Goal: Task Accomplishment & Management: Complete application form

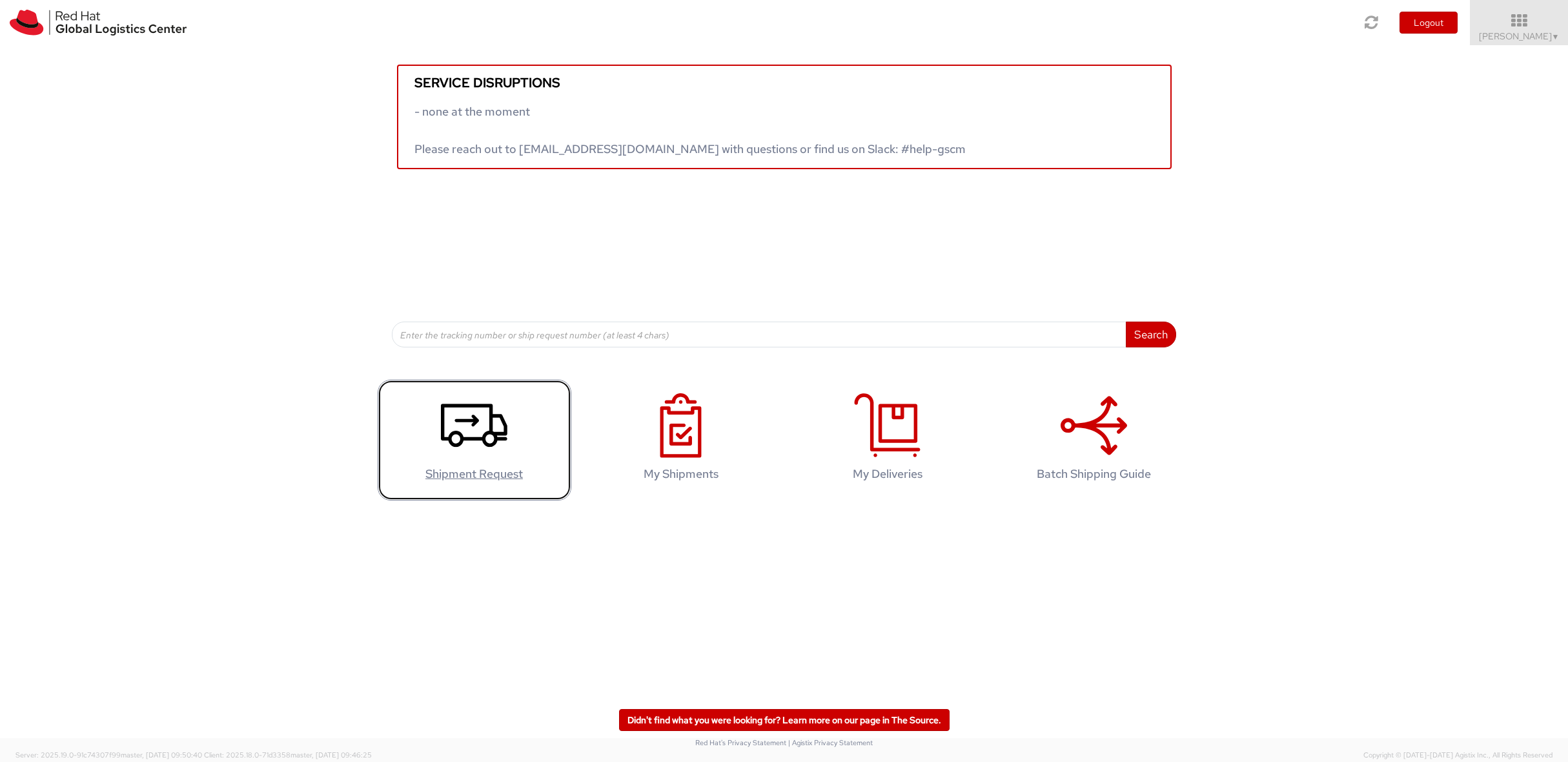
click at [465, 411] on icon at bounding box center [474, 426] width 66 height 64
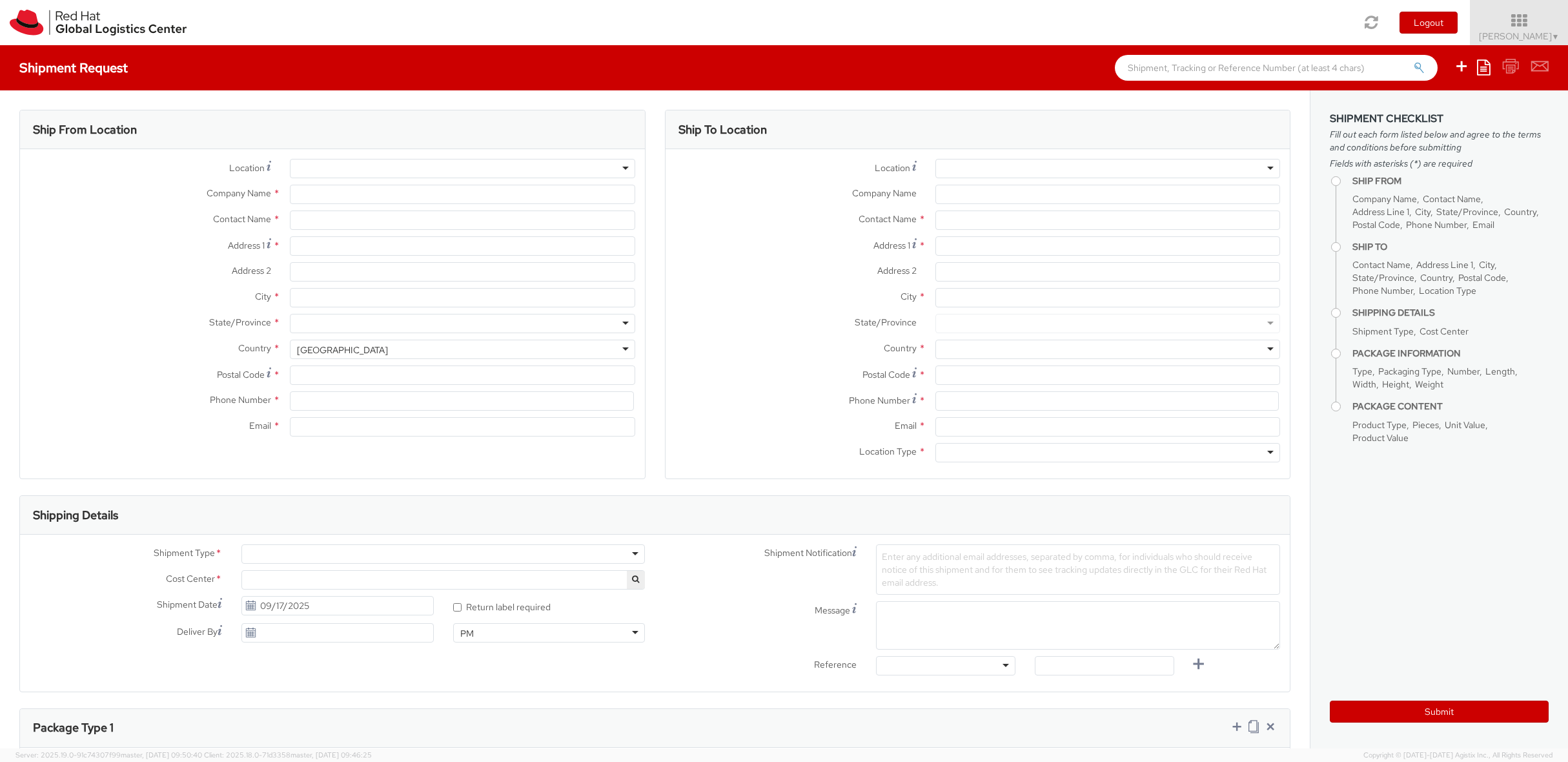
select select "724"
select select
click at [417, 160] on div at bounding box center [462, 168] width 345 height 19
type input "rh- mad"
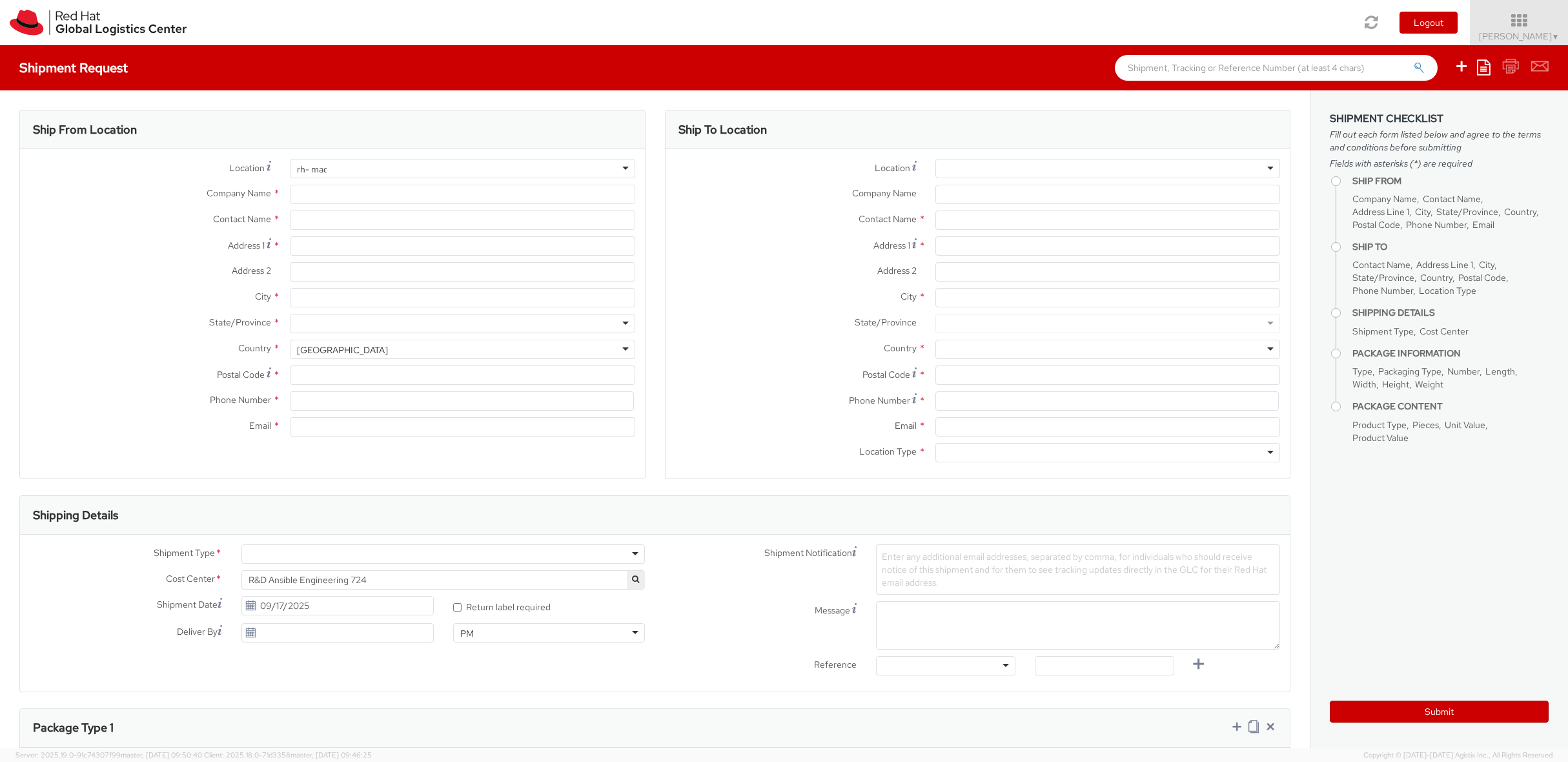
type input "Red Hat"
type input "[PERSON_NAME]"
type input "[EMAIL_ADDRESS][DOMAIN_NAME]"
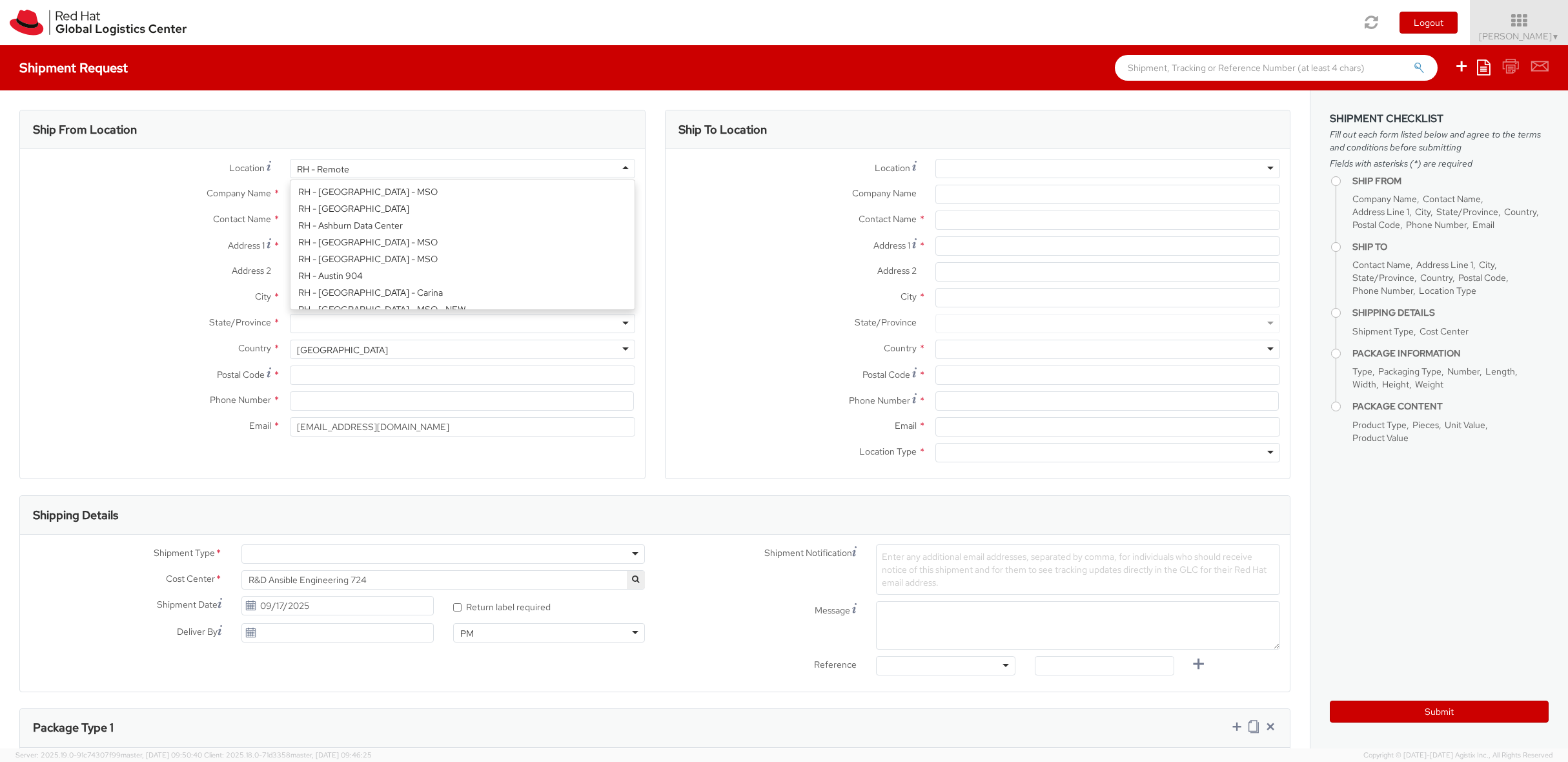
scroll to position [1660, 0]
click at [396, 169] on div "RH - Remote" at bounding box center [462, 168] width 345 height 19
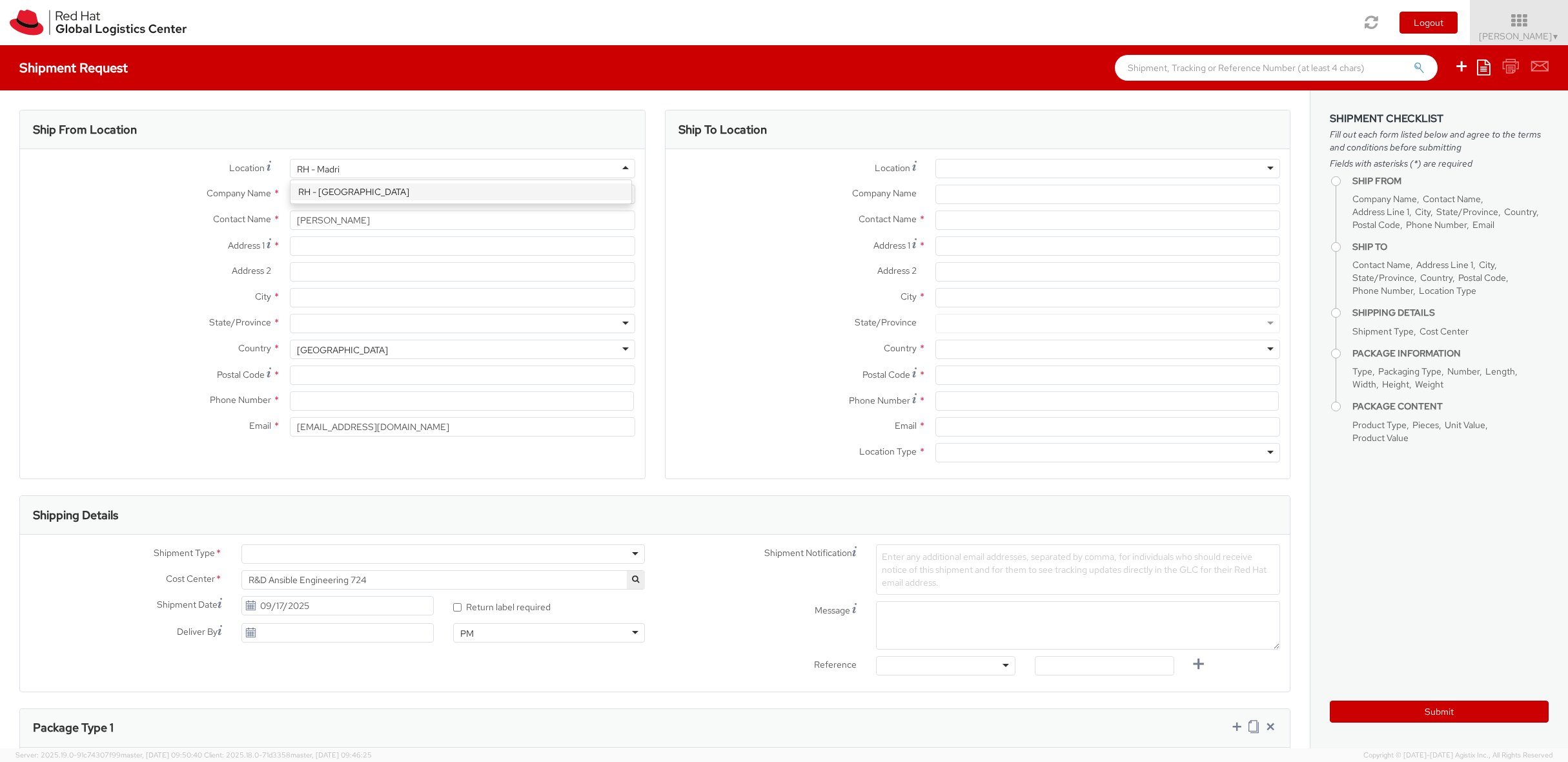
type input "RH - Madrid"
type input "Red Hat, S.L.U."
type input "Torre de Cristal, Piso 17"
type input "[STREET_ADDRESS]"
type input "[GEOGRAPHIC_DATA]"
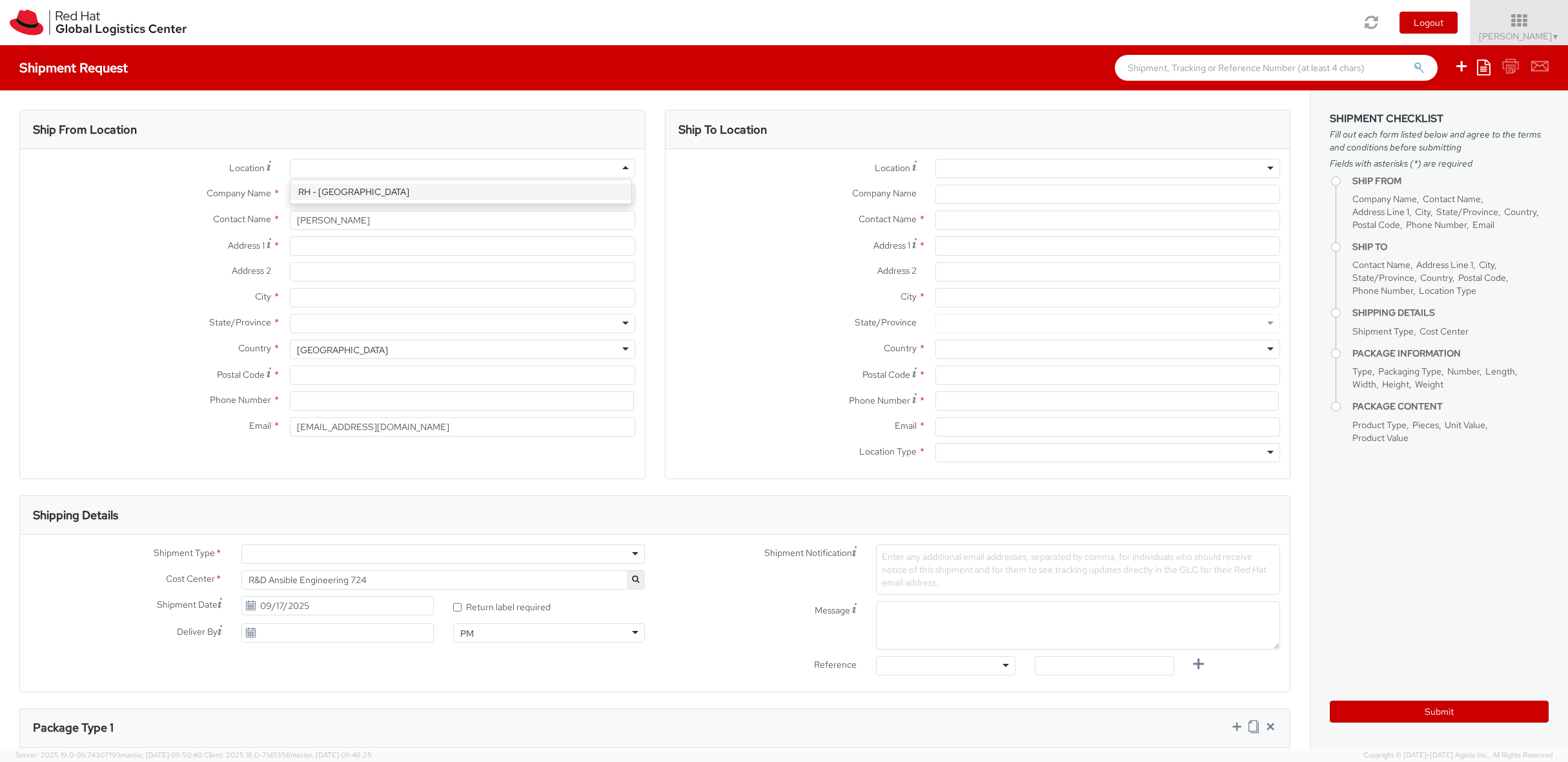
type input "28046"
type input "34 914 14 88 00"
select select "CM"
select select "KGS"
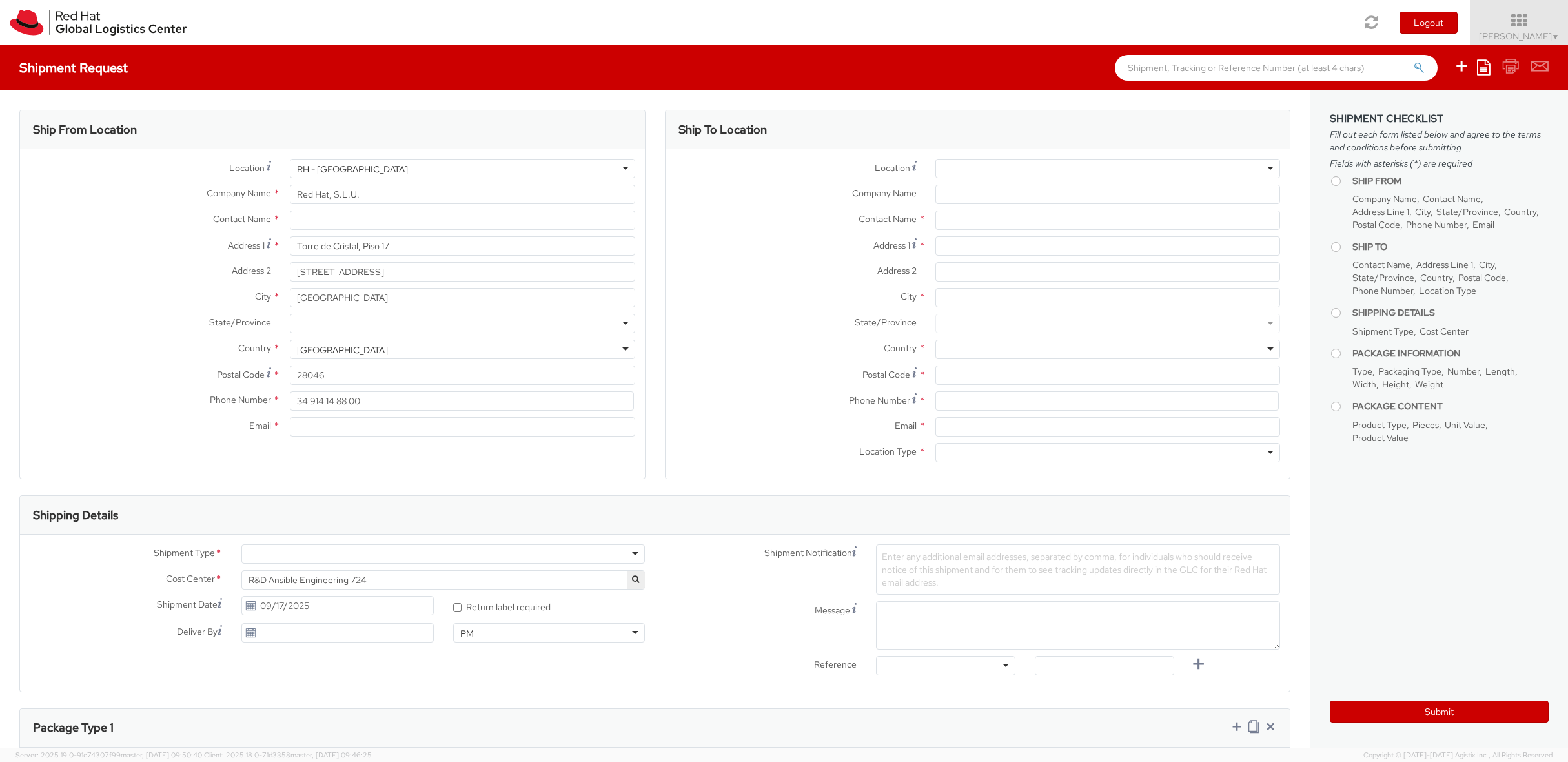
scroll to position [0, 0]
type input "[PERSON_NAME] Finca [PERSON_NAME]"
type input "Madri"
type input "Madrid"
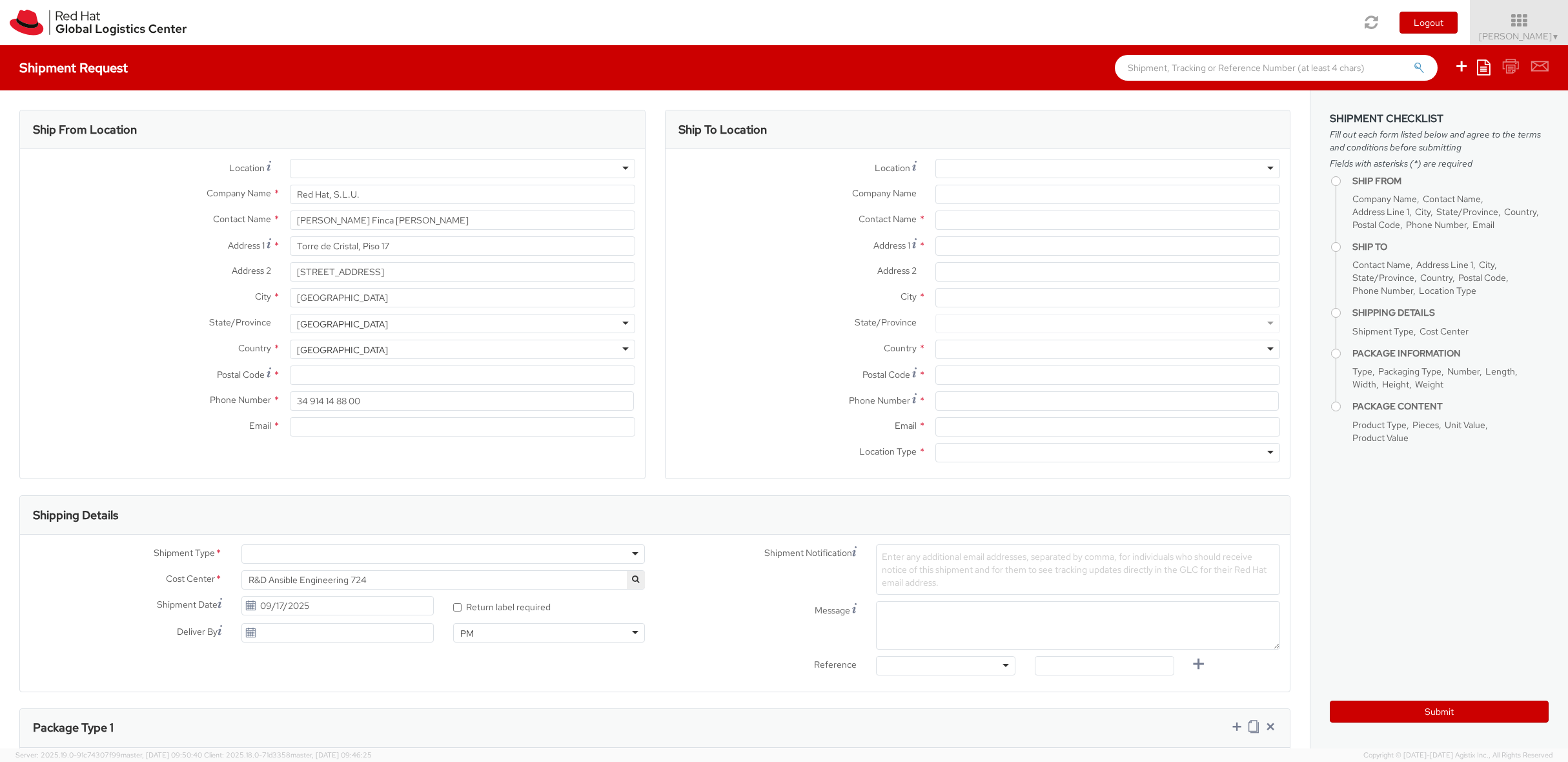
scroll to position [3, 0]
click at [396, 169] on div at bounding box center [462, 168] width 345 height 19
type input "RH - MAdrid"
type input "28046"
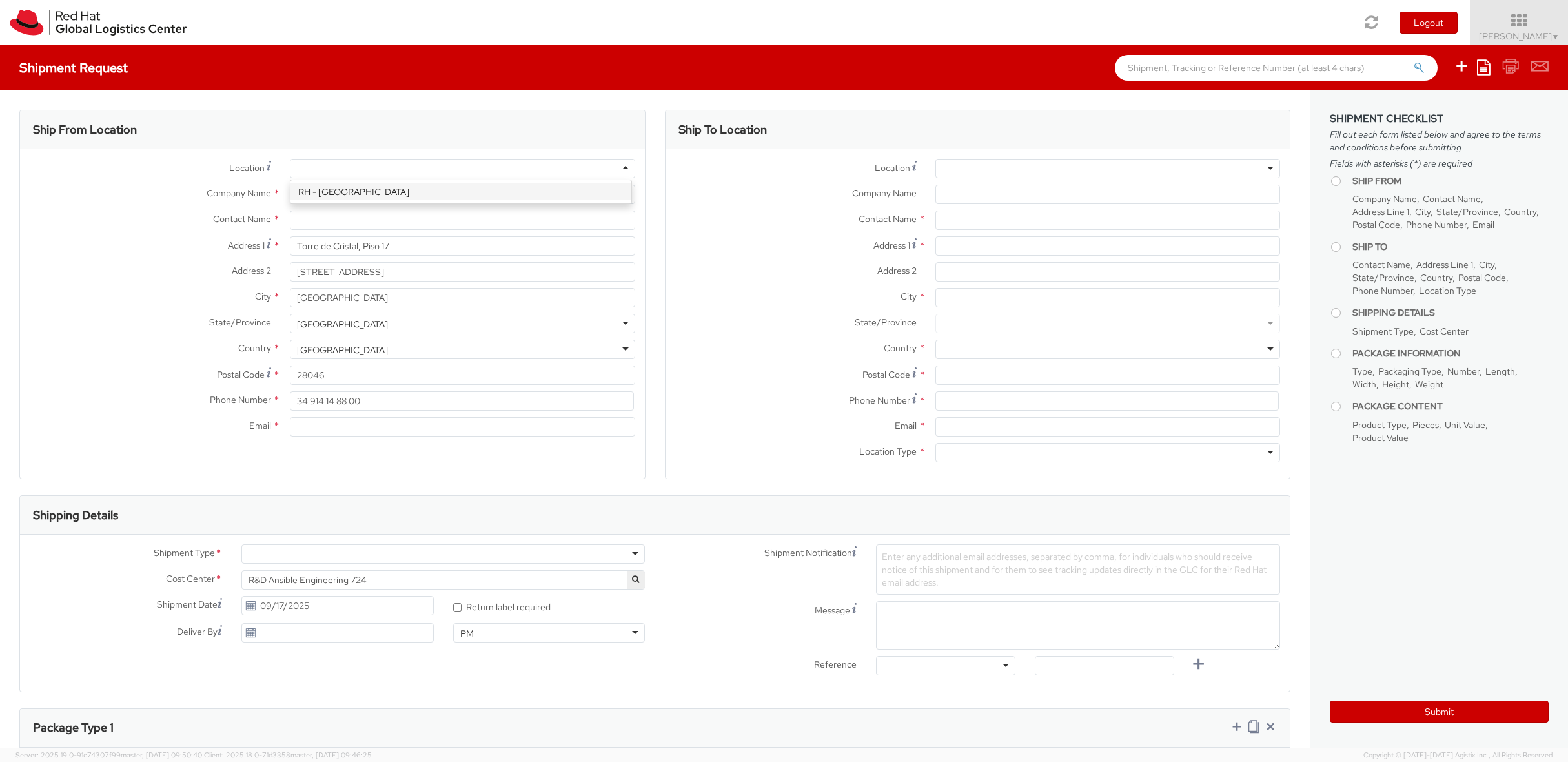
scroll to position [0, 0]
type input "[PERSON_NAME] Finca [PERSON_NAME]"
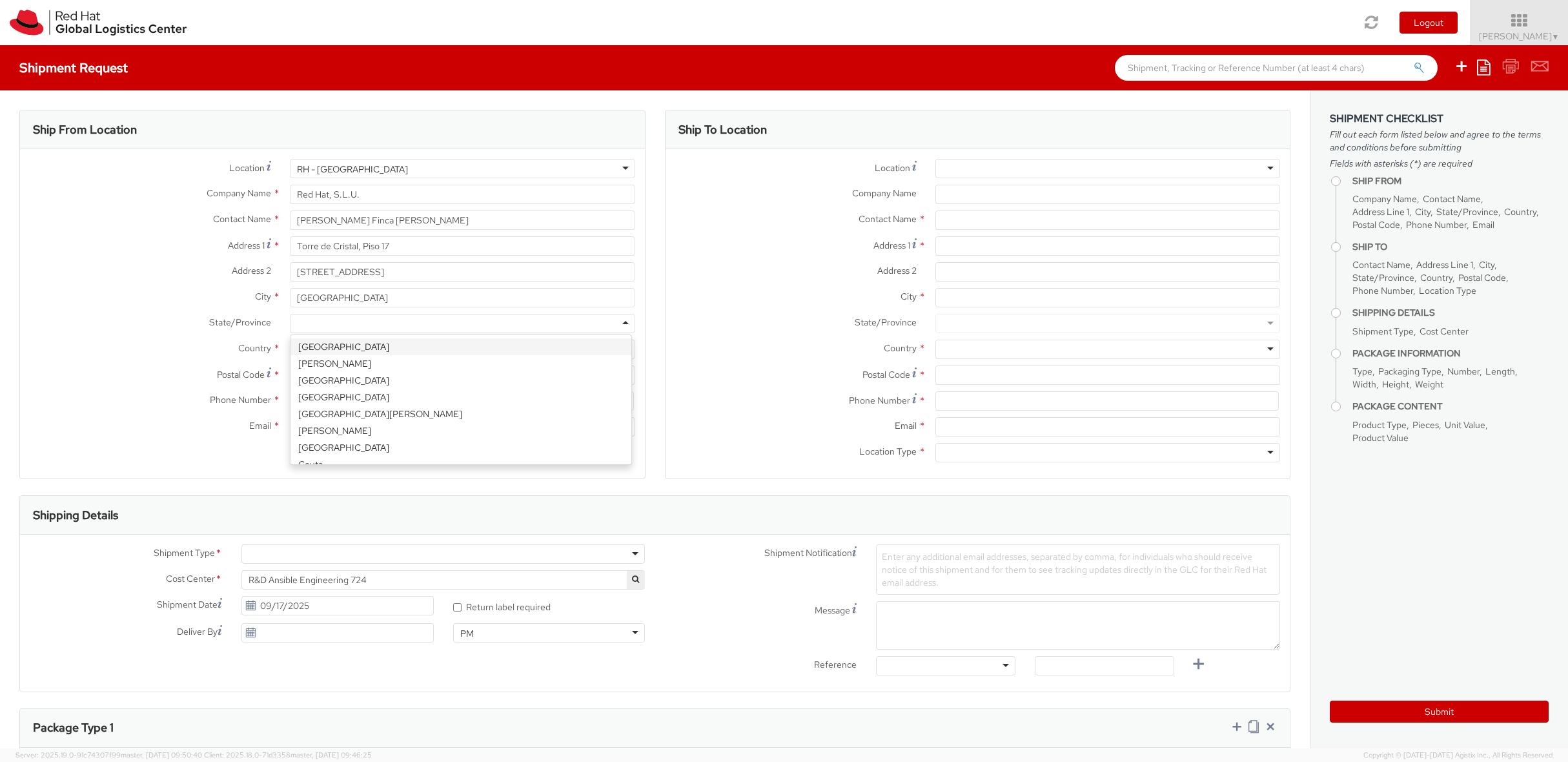
scroll to position [3, 0]
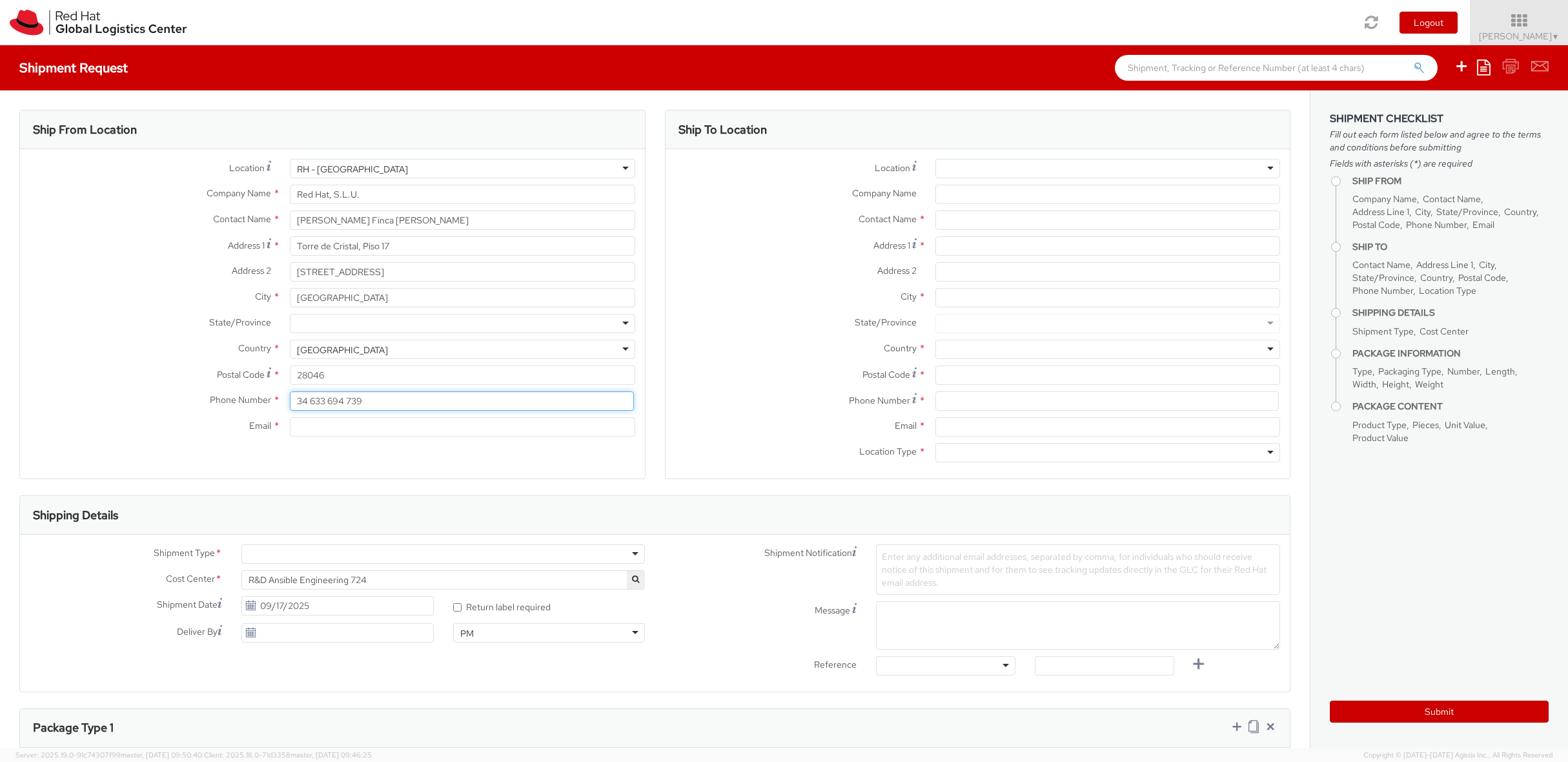
type input "34 633 694 739"
type input "[EMAIL_ADDRESS][DOMAIN_NAME]"
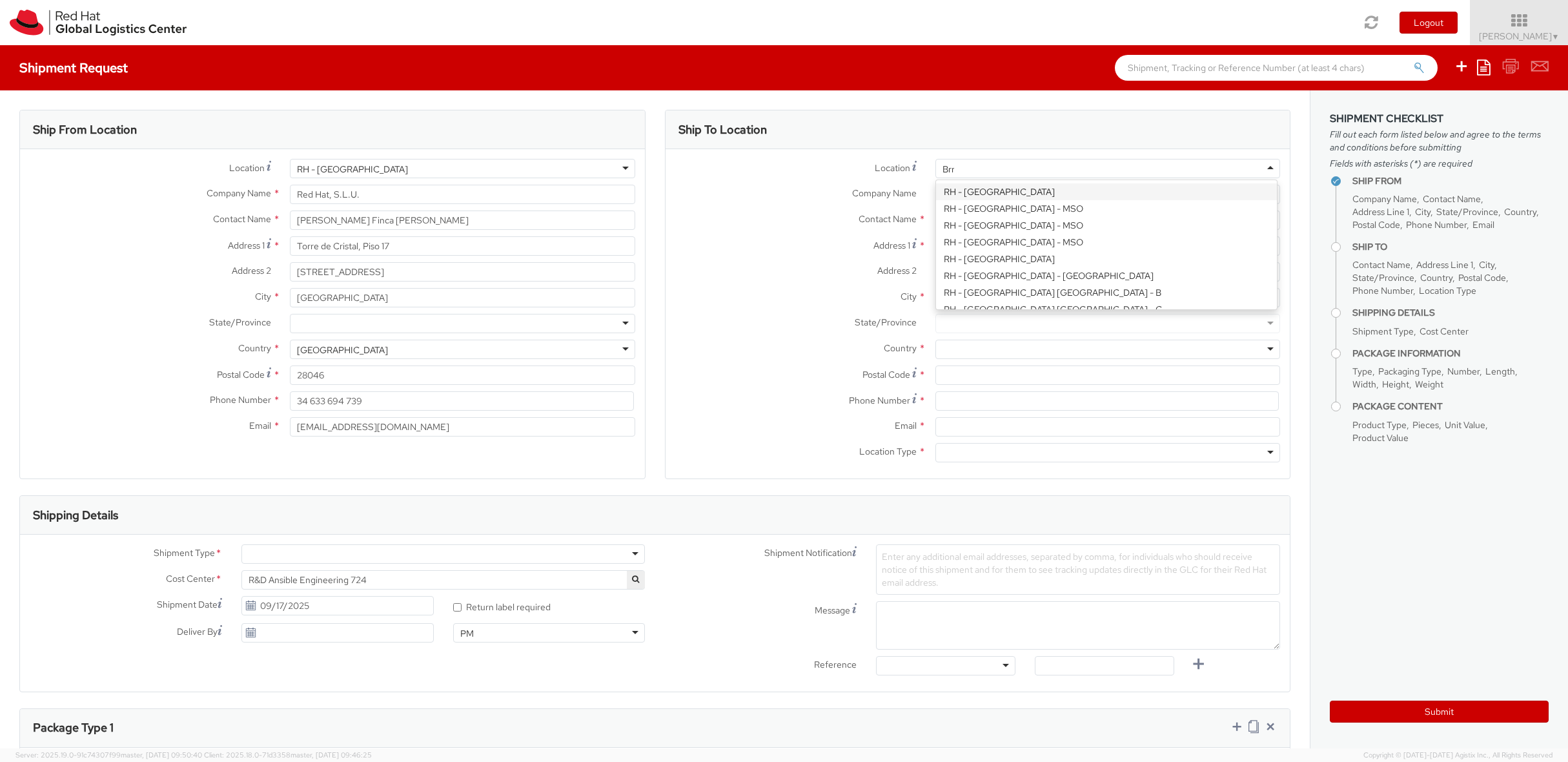
type input "Brno"
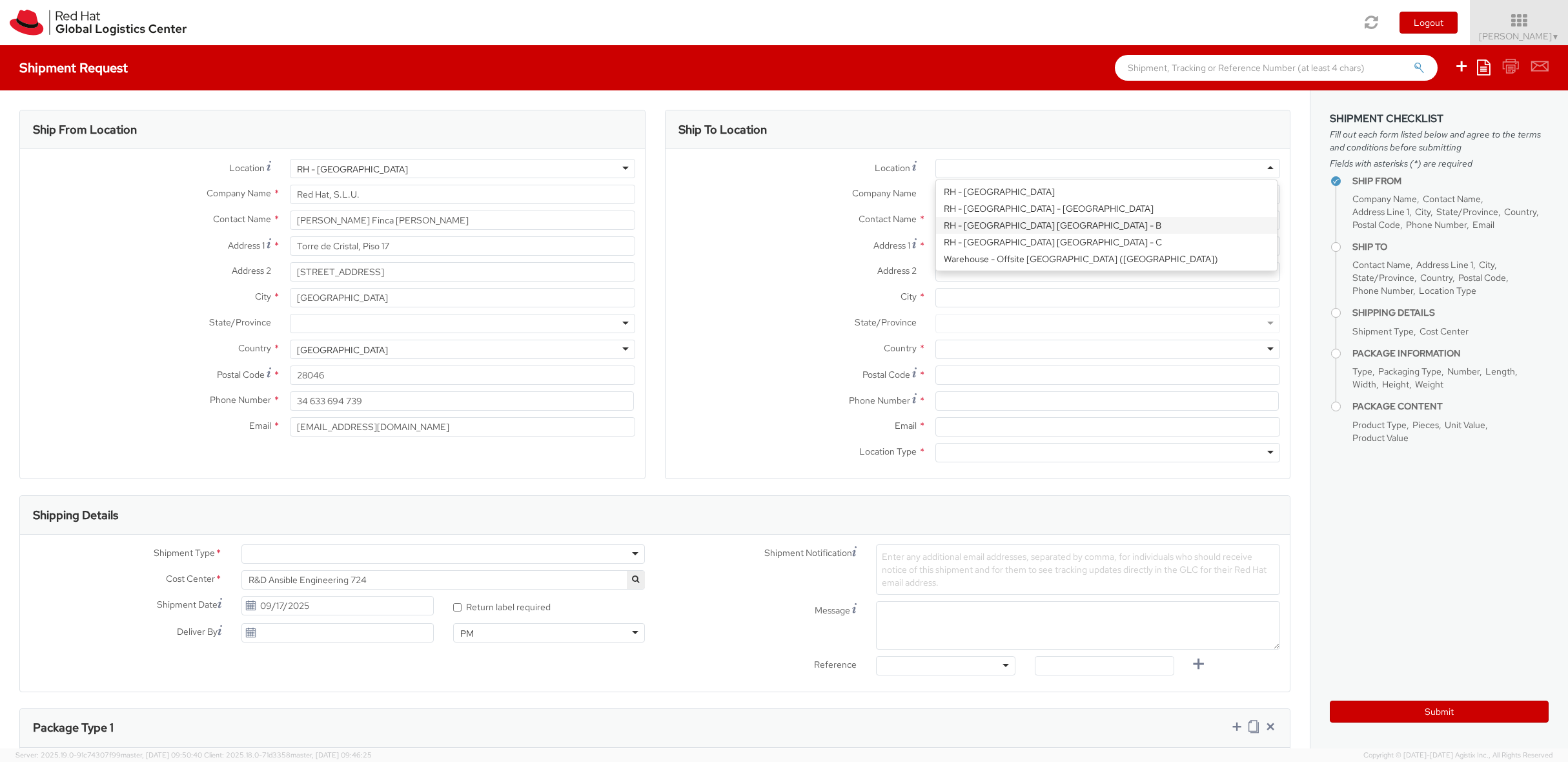
type input "Red Hat Czech s.r.o."
type input "Purkynova 647/111"
type input "[GEOGRAPHIC_DATA]"
type input "621 00"
type input "420 532 294 555"
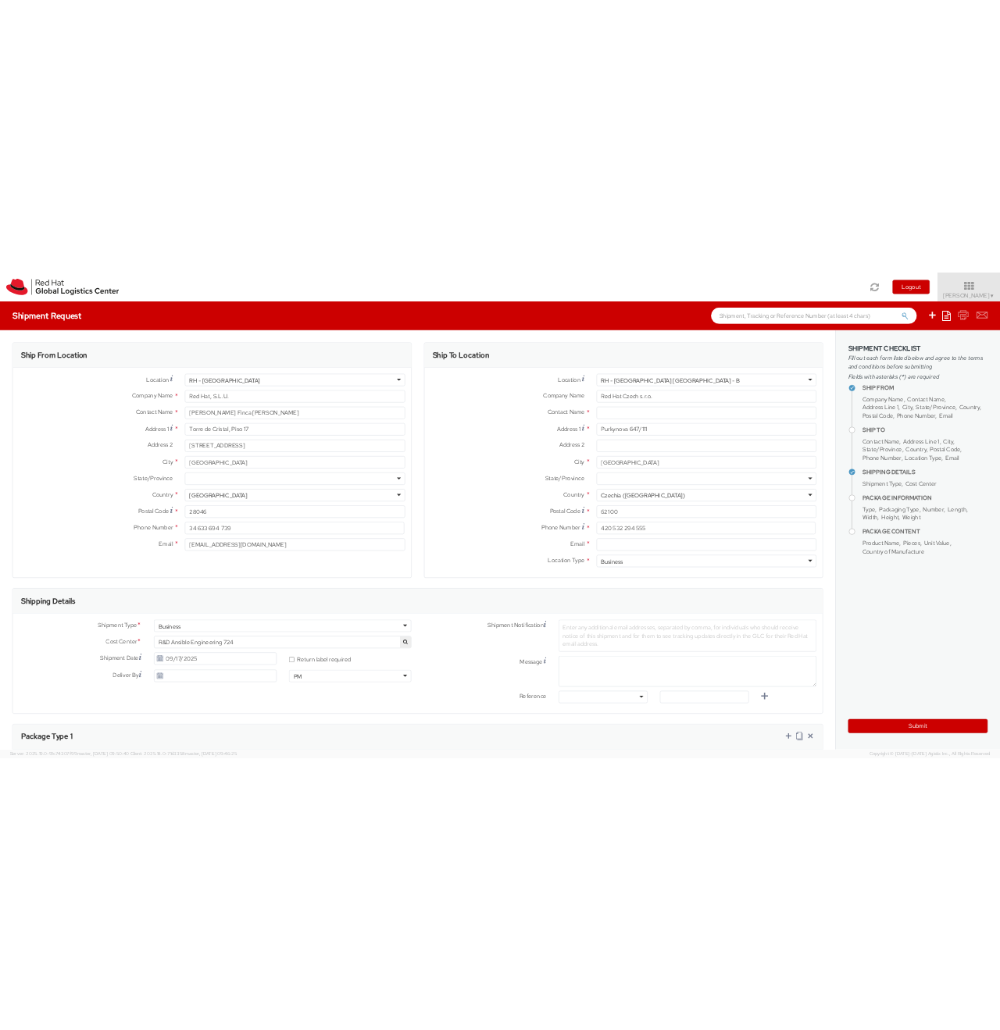
scroll to position [0, 0]
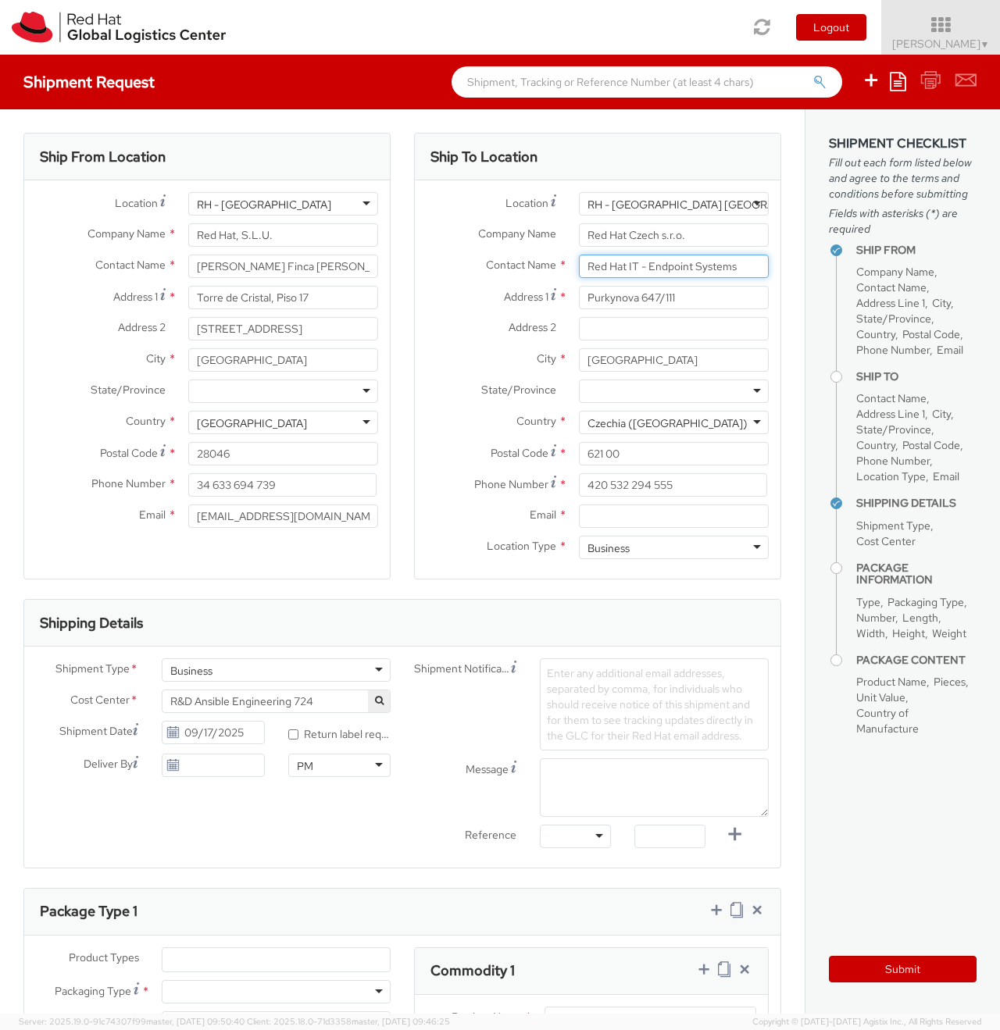
type input "Red Hat IT - Endpoint Systems"
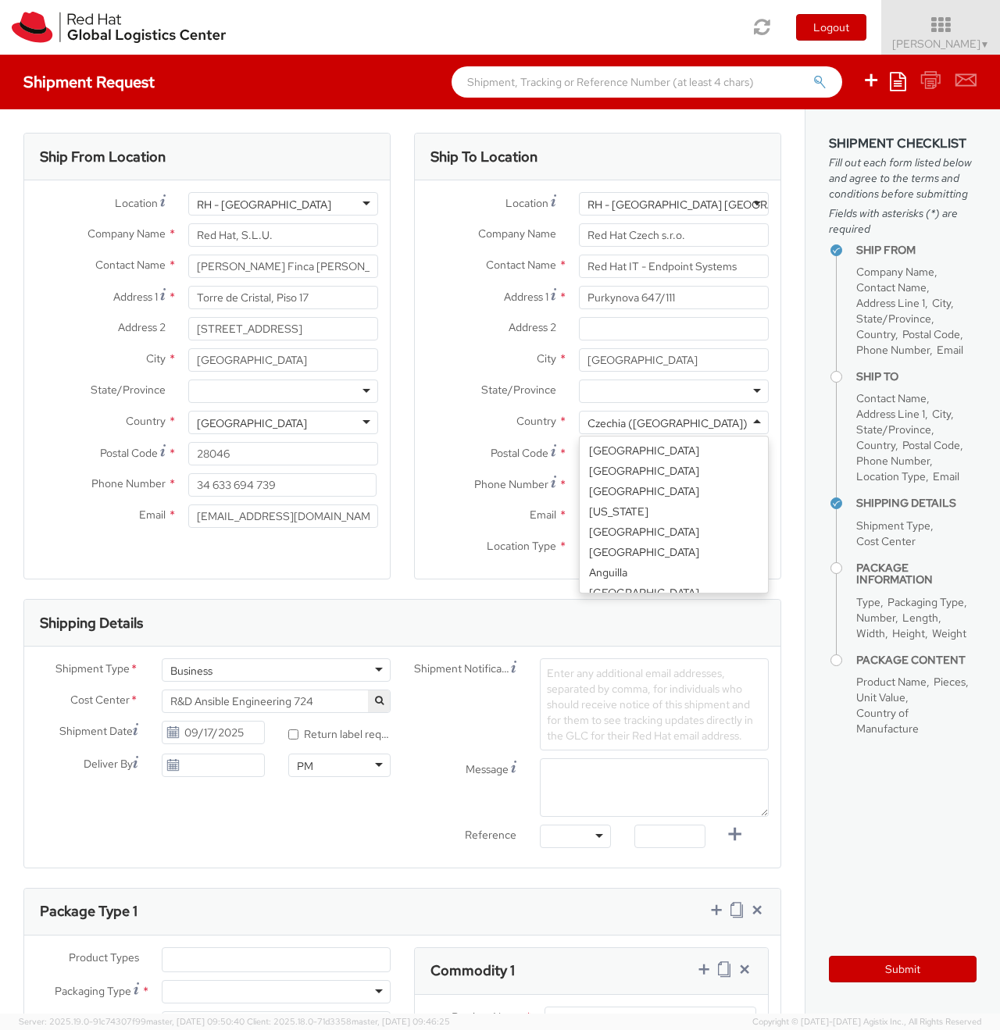
scroll to position [871, 0]
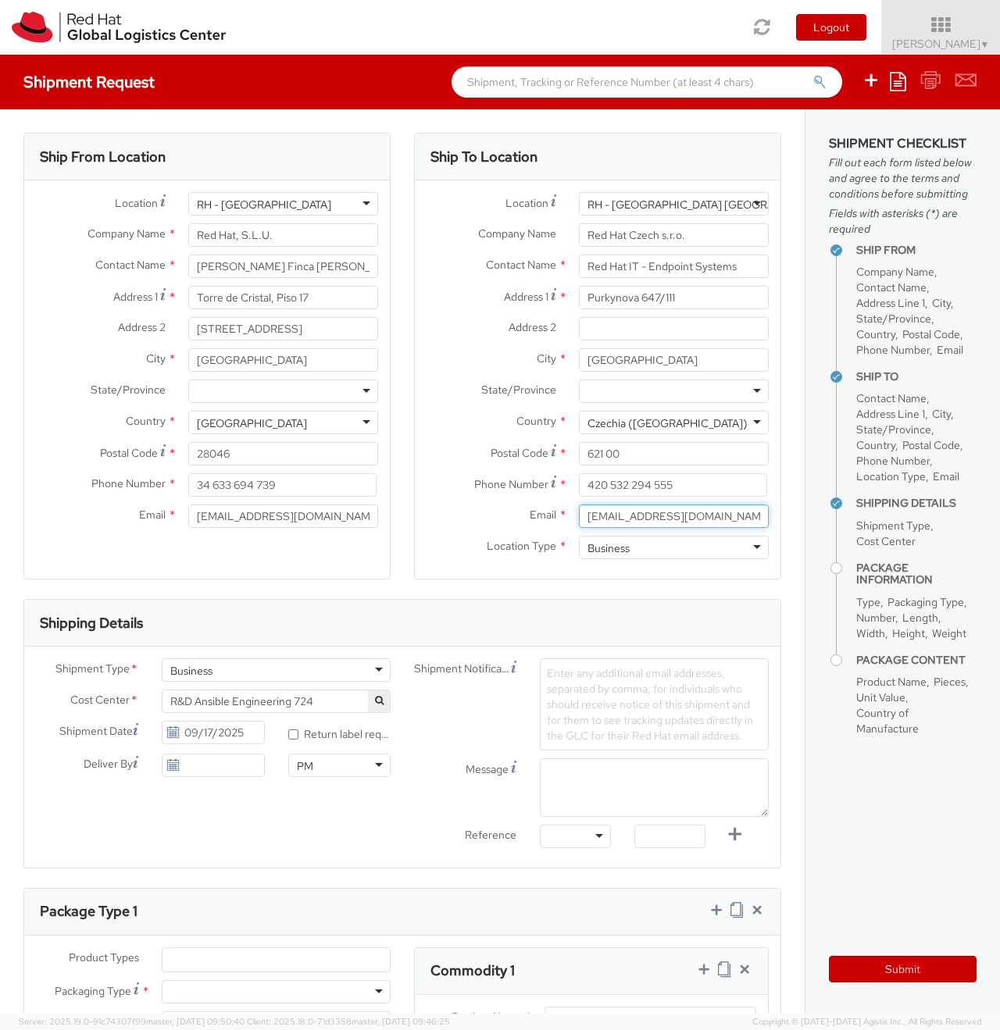
type input "[EMAIL_ADDRESS][DOMAIN_NAME]"
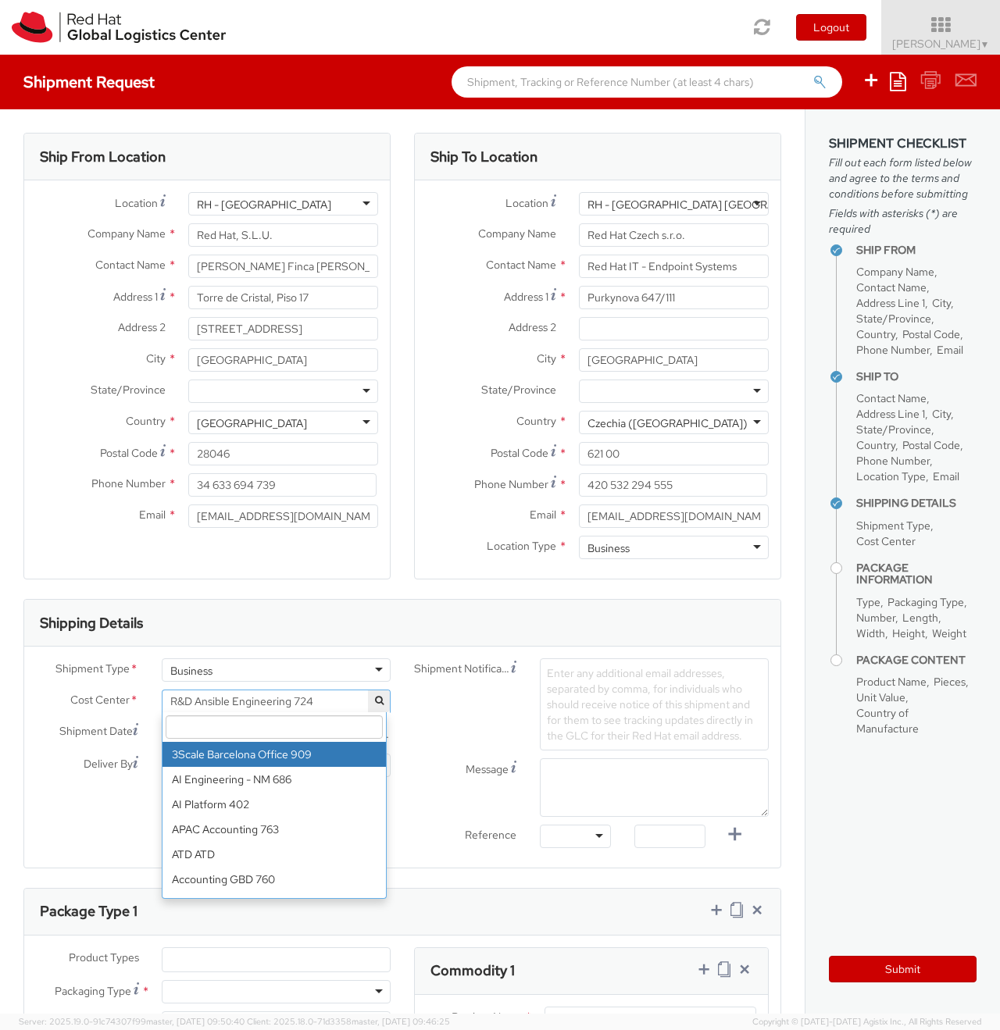
click at [268, 717] on input "search" at bounding box center [274, 726] width 217 height 23
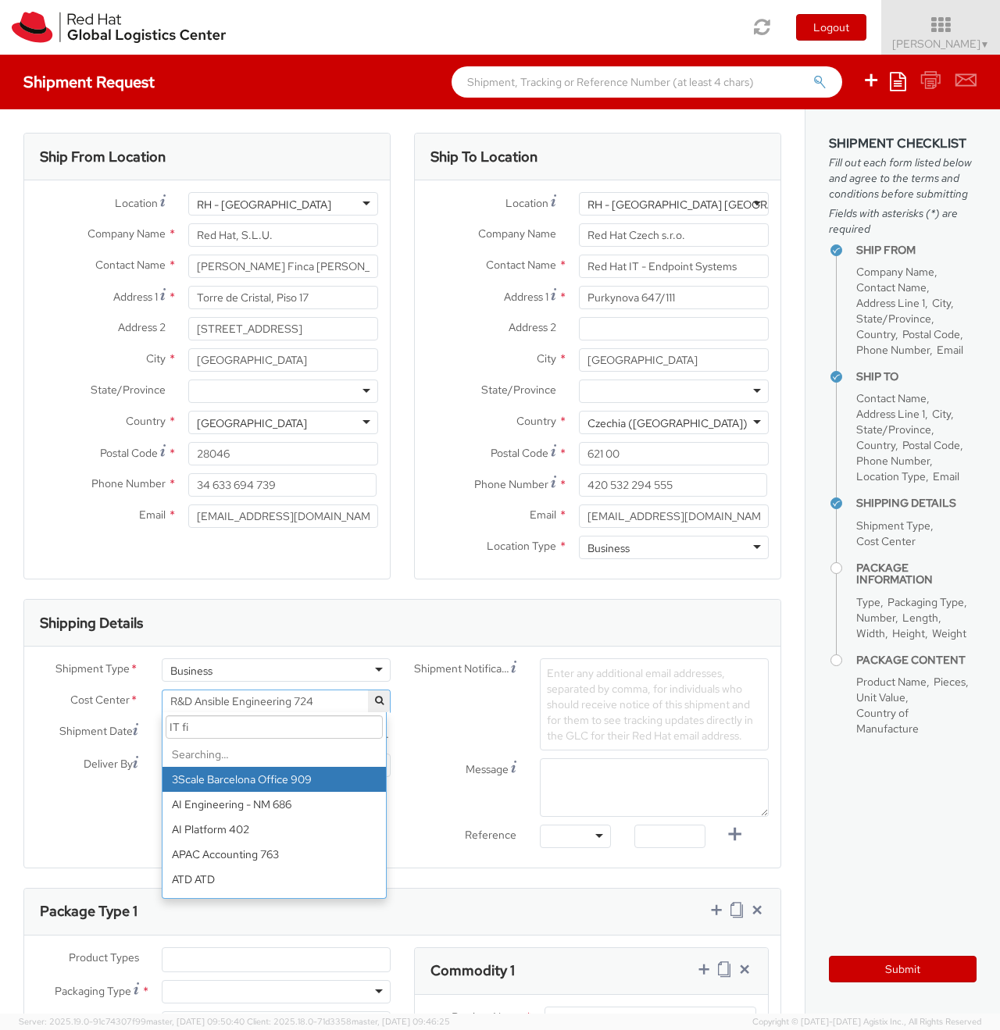
type input "IT fix"
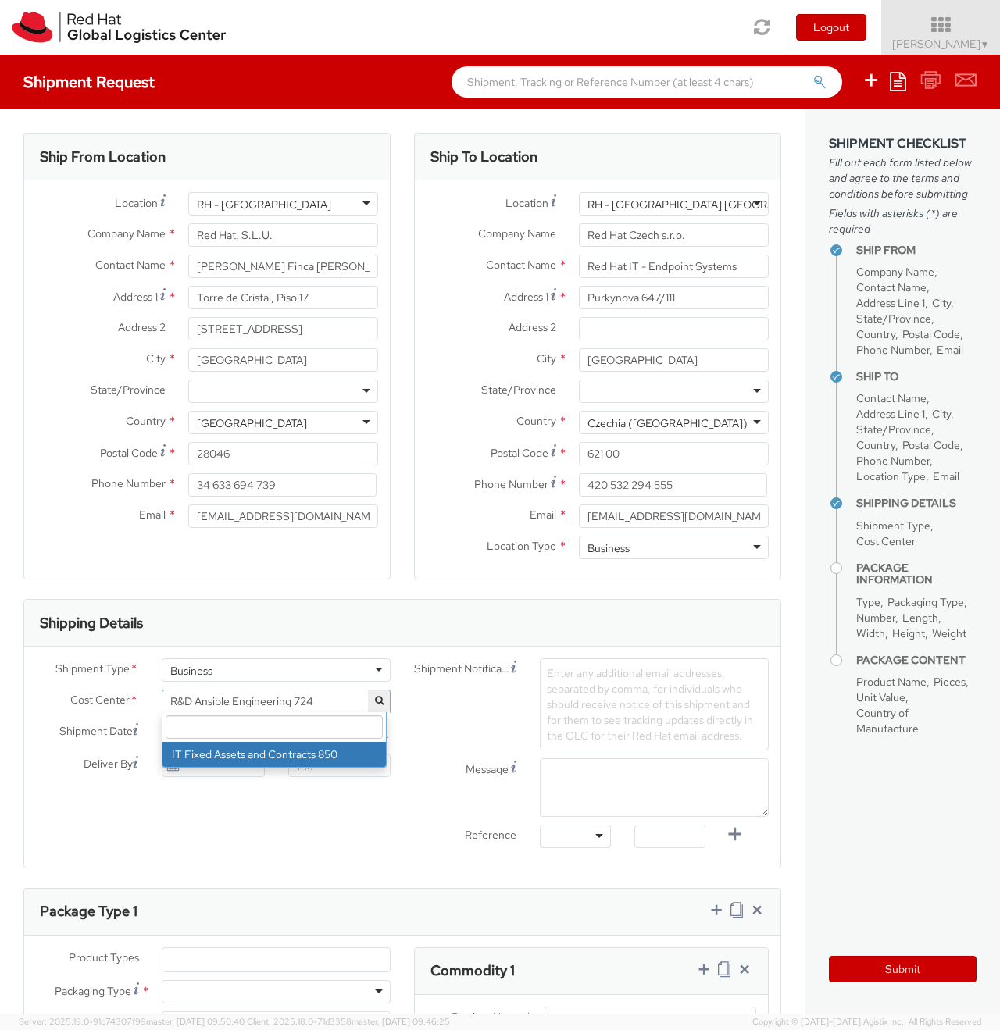
select select "850"
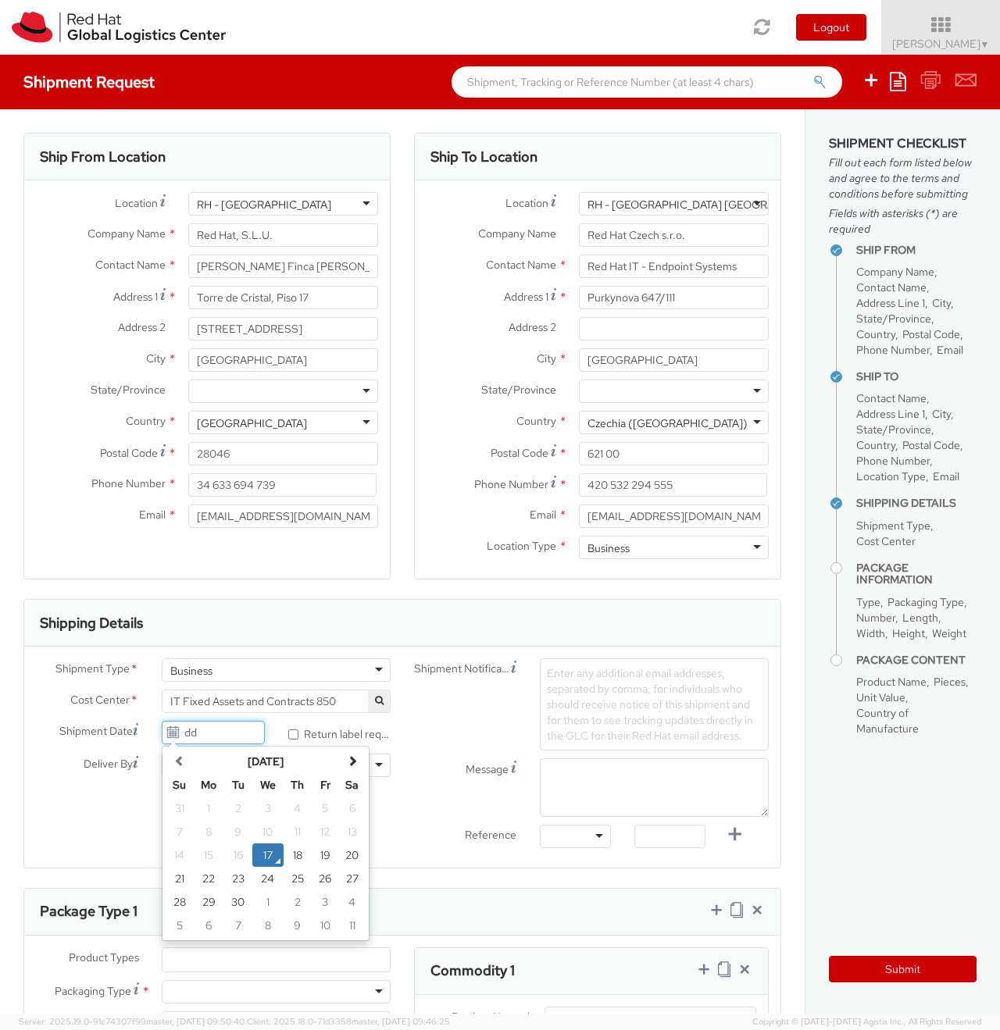
type input "d"
click at [226, 873] on td "23" at bounding box center [238, 878] width 28 height 23
type input "09/23/2025"
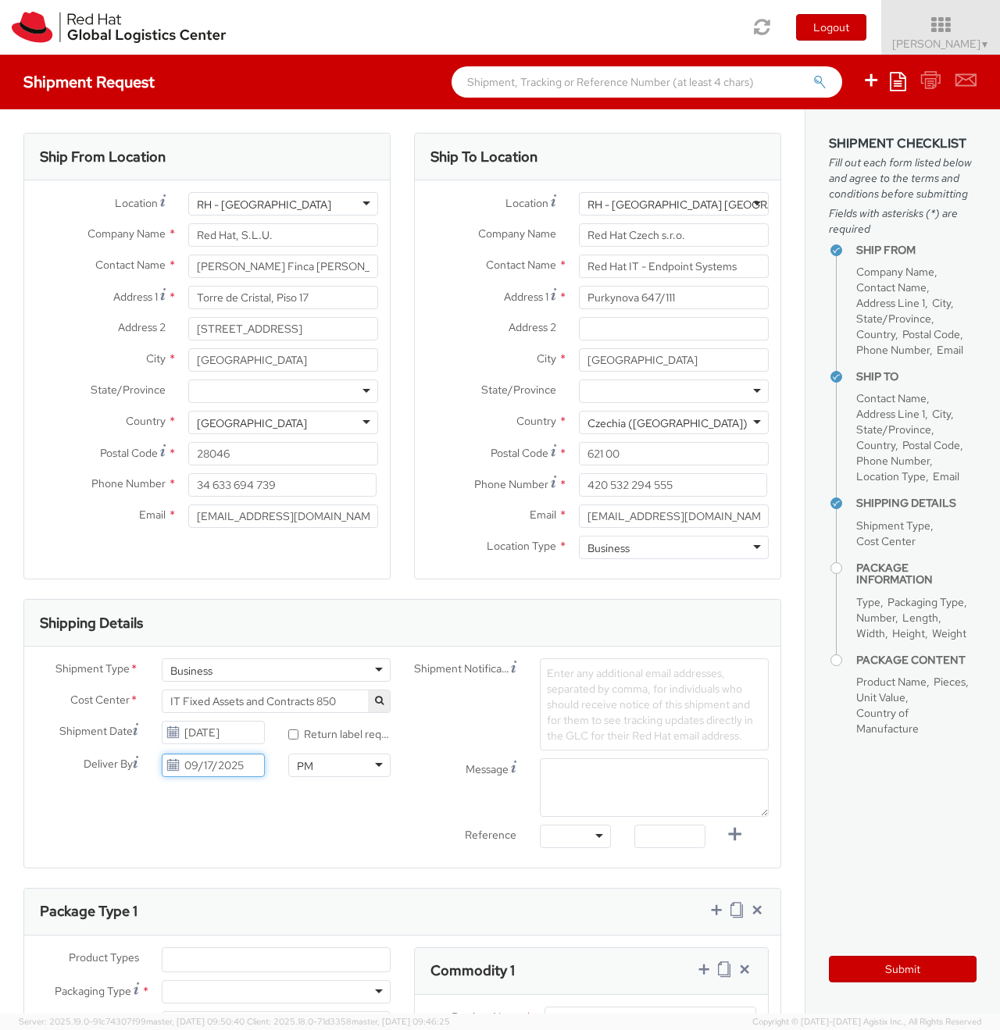
click at [213, 754] on input "09/17/2025" at bounding box center [213, 765] width 102 height 23
click at [297, 839] on div "Shipment Type * Business Business Business Cost Center * R&D Ansible Engineerin…" at bounding box center [402, 757] width 756 height 198
click at [240, 768] on input "09/17/2025" at bounding box center [213, 765] width 102 height 23
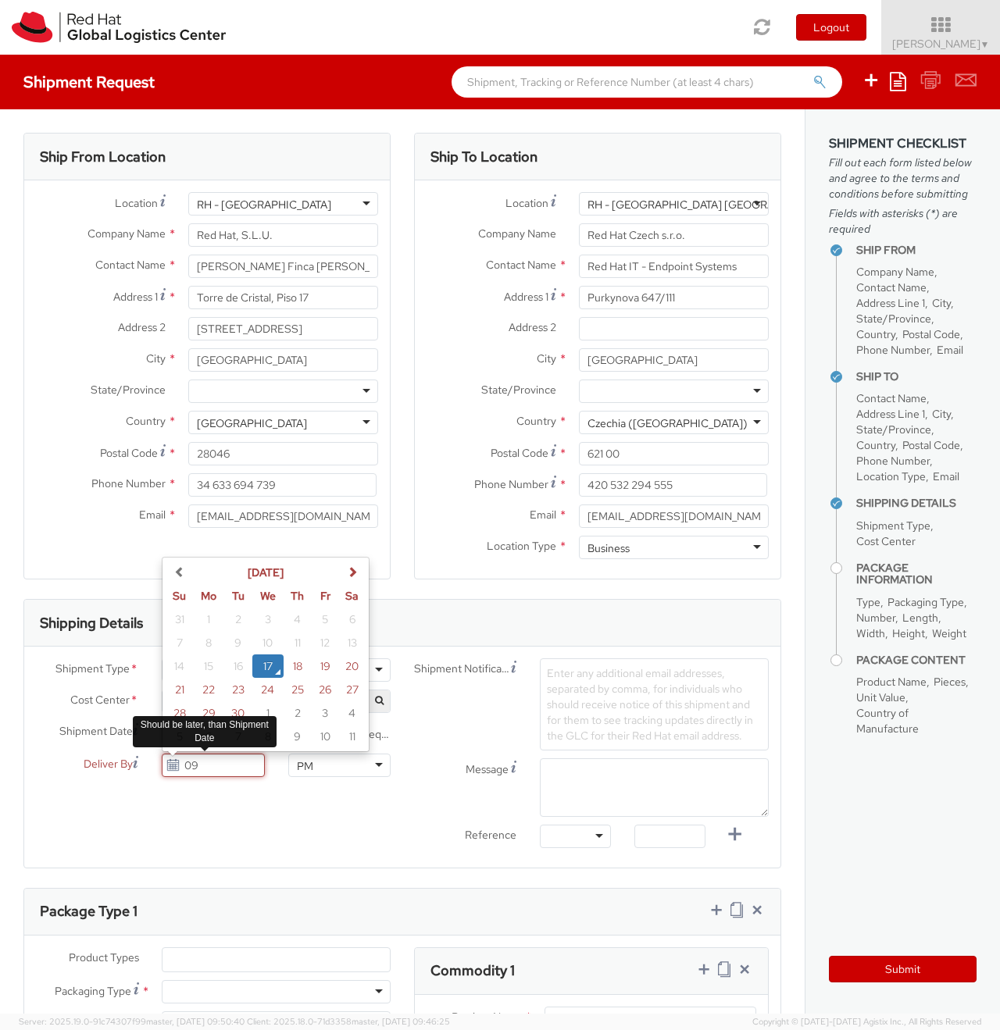
type input "0"
click at [283, 820] on div "Shipment Type * Business Business Business Cost Center * R&D Ansible Engineerin…" at bounding box center [402, 757] width 756 height 198
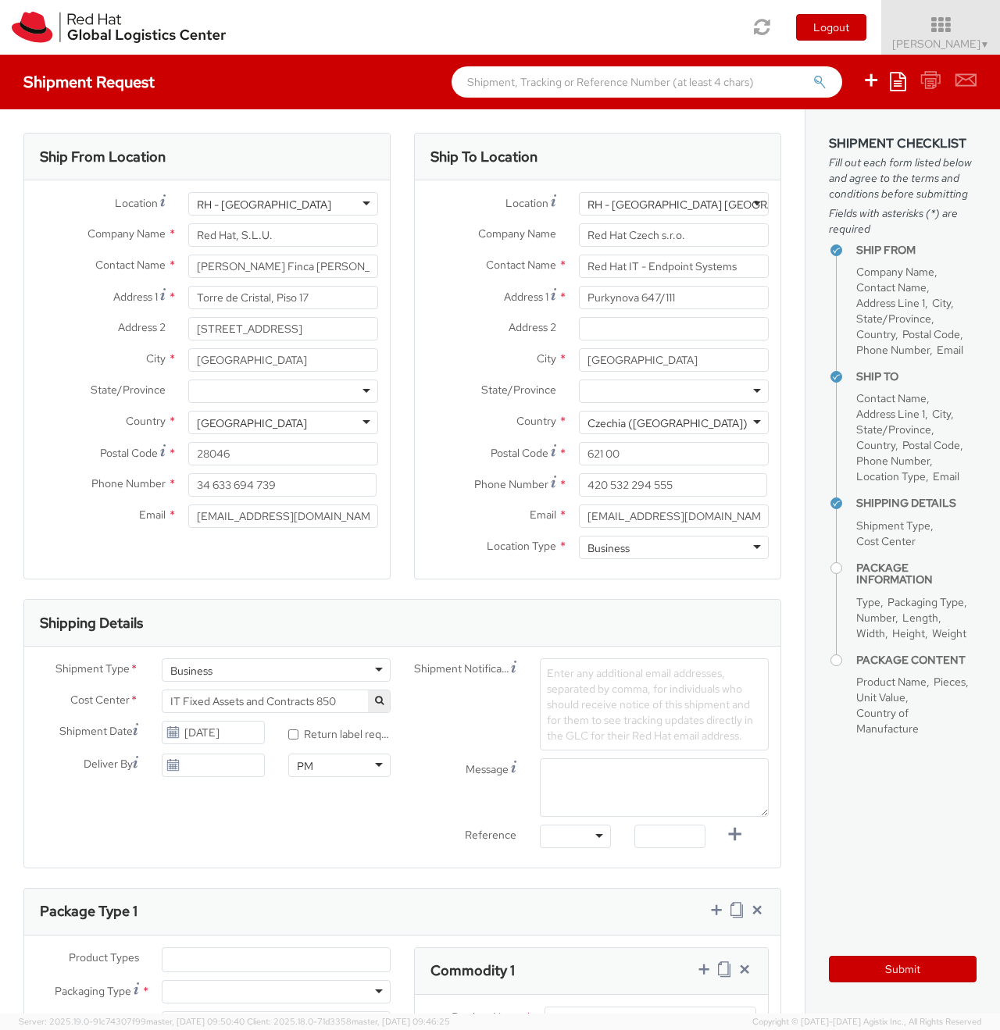
click at [637, 725] on span "Enter any additional email addresses, separated by comma, for individuals who s…" at bounding box center [650, 704] width 206 height 77
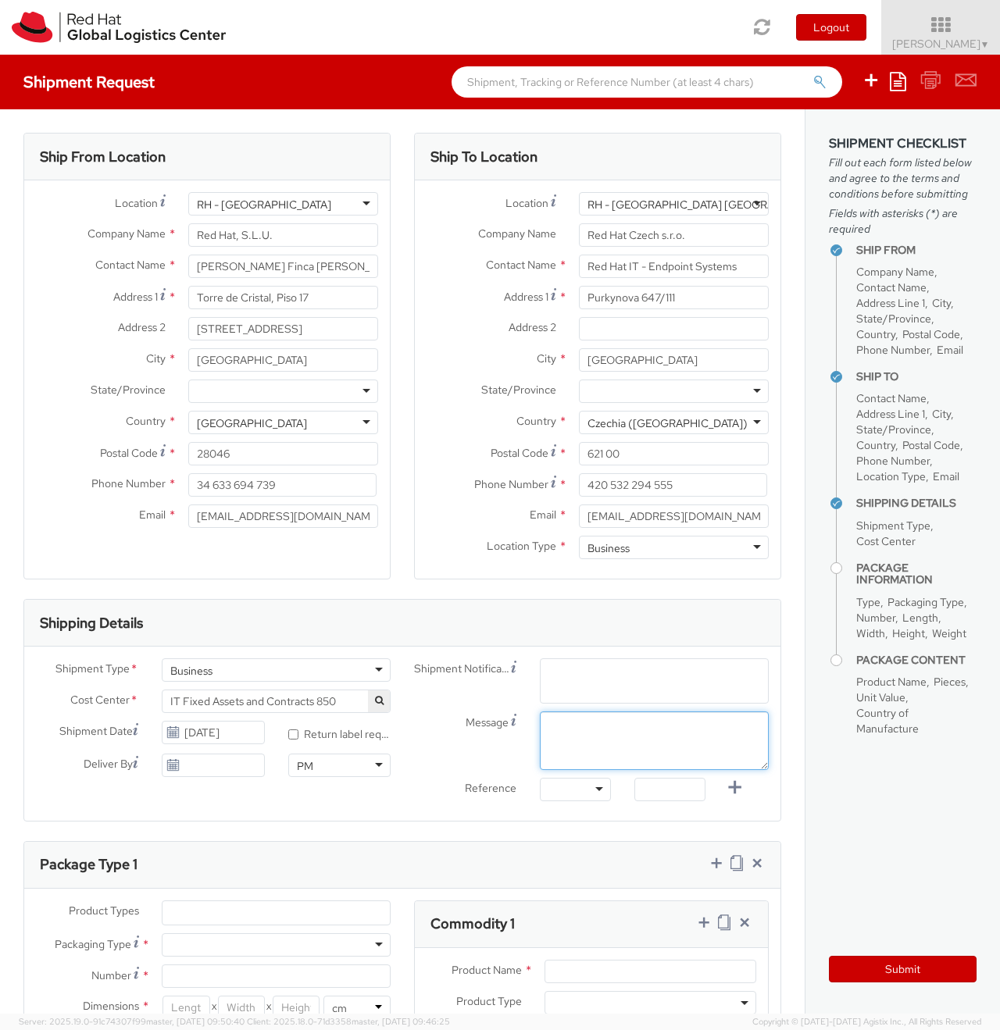
click at [601, 726] on div "Shipment Notification Enter any additional email addresses, separated by comma,…" at bounding box center [591, 733] width 378 height 151
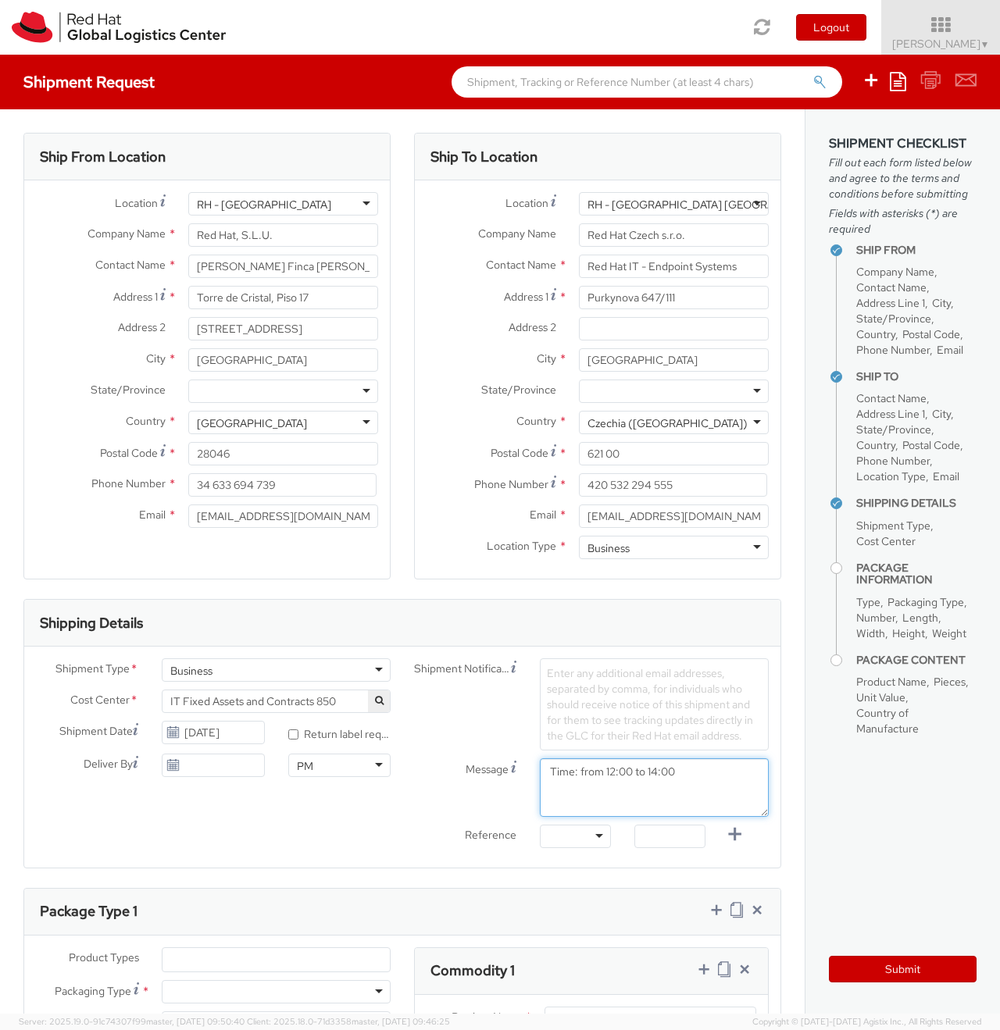
type textarea "Time: from 12:00 to 14:00"
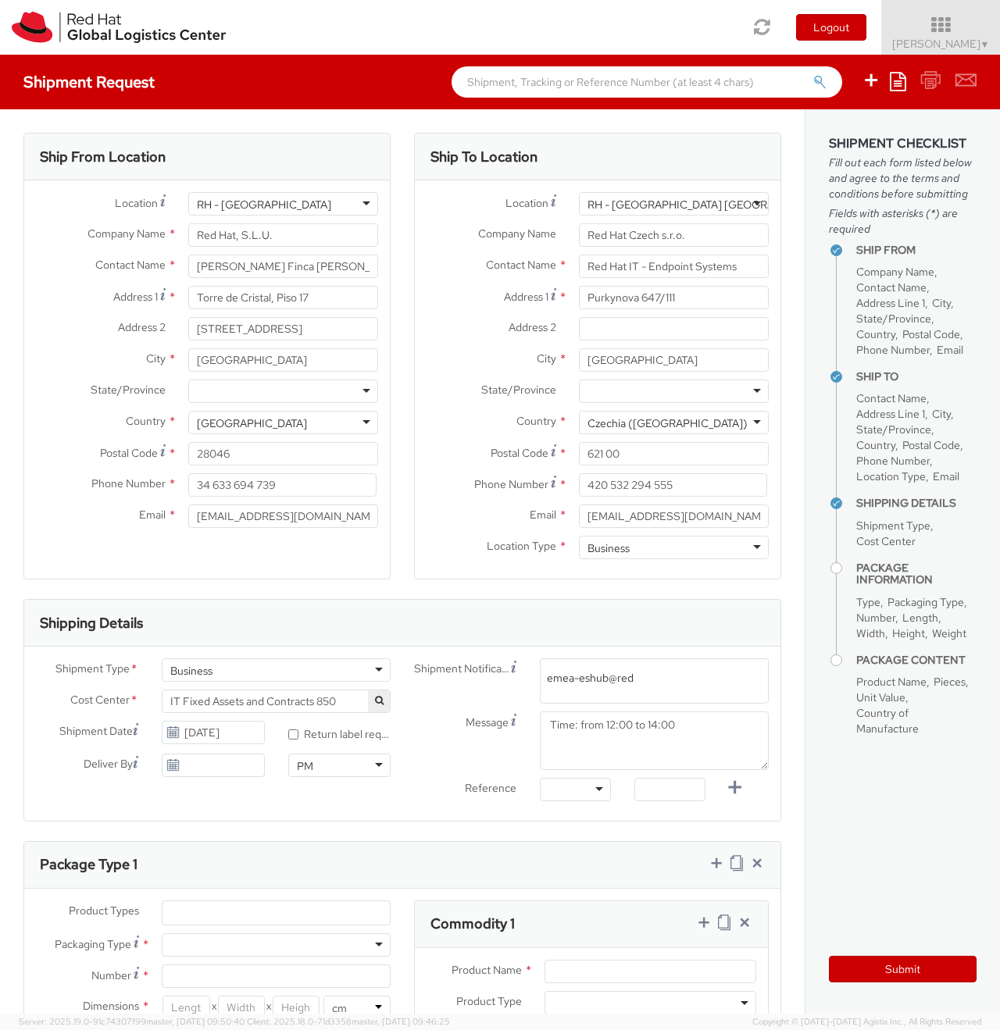
type input "emea-eshub@redh"
type input "a"
type input "[EMAIL_ADDRESS][DOMAIN_NAME]"
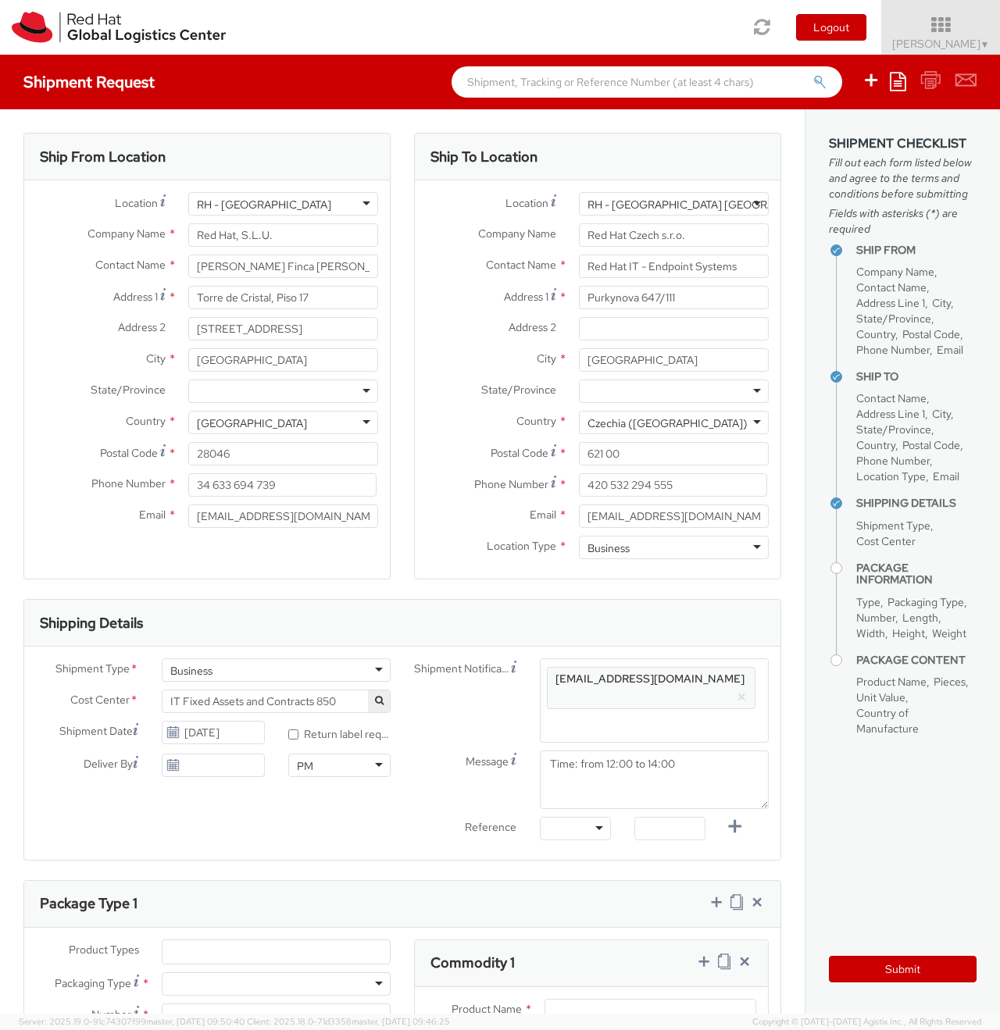
click at [738, 673] on span "Enter any additional email addresses, separated by comma, for individuals who s…" at bounding box center [654, 708] width 215 height 78
type input "[EMAIL_ADDRESS][DOMAIN_NAME]"
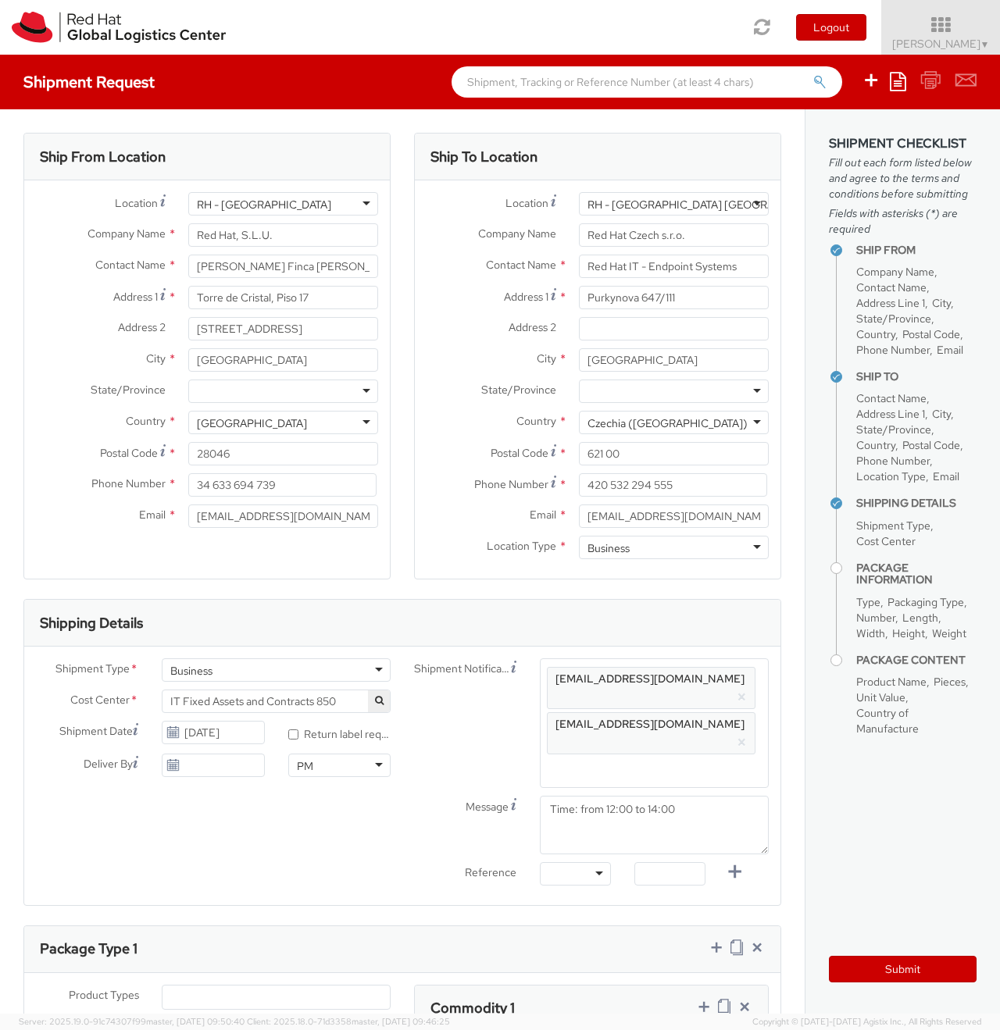
click at [579, 862] on div at bounding box center [575, 873] width 71 height 23
click at [683, 862] on input "text" at bounding box center [669, 873] width 71 height 23
type input "RPCI"
click at [604, 835] on div "Shipment Type * Business Business Business Cost Center * R&D Ansible Engineerin…" at bounding box center [402, 776] width 756 height 259
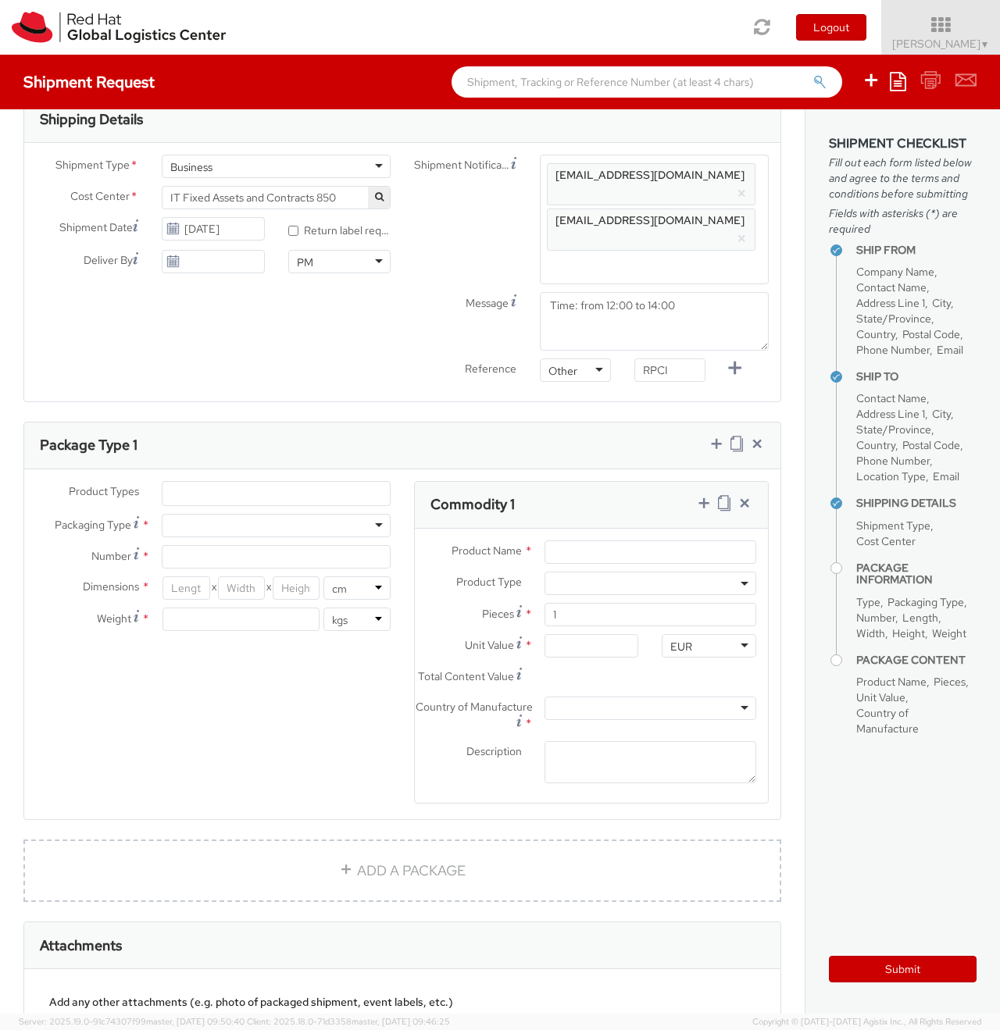
scroll to position [508, 0]
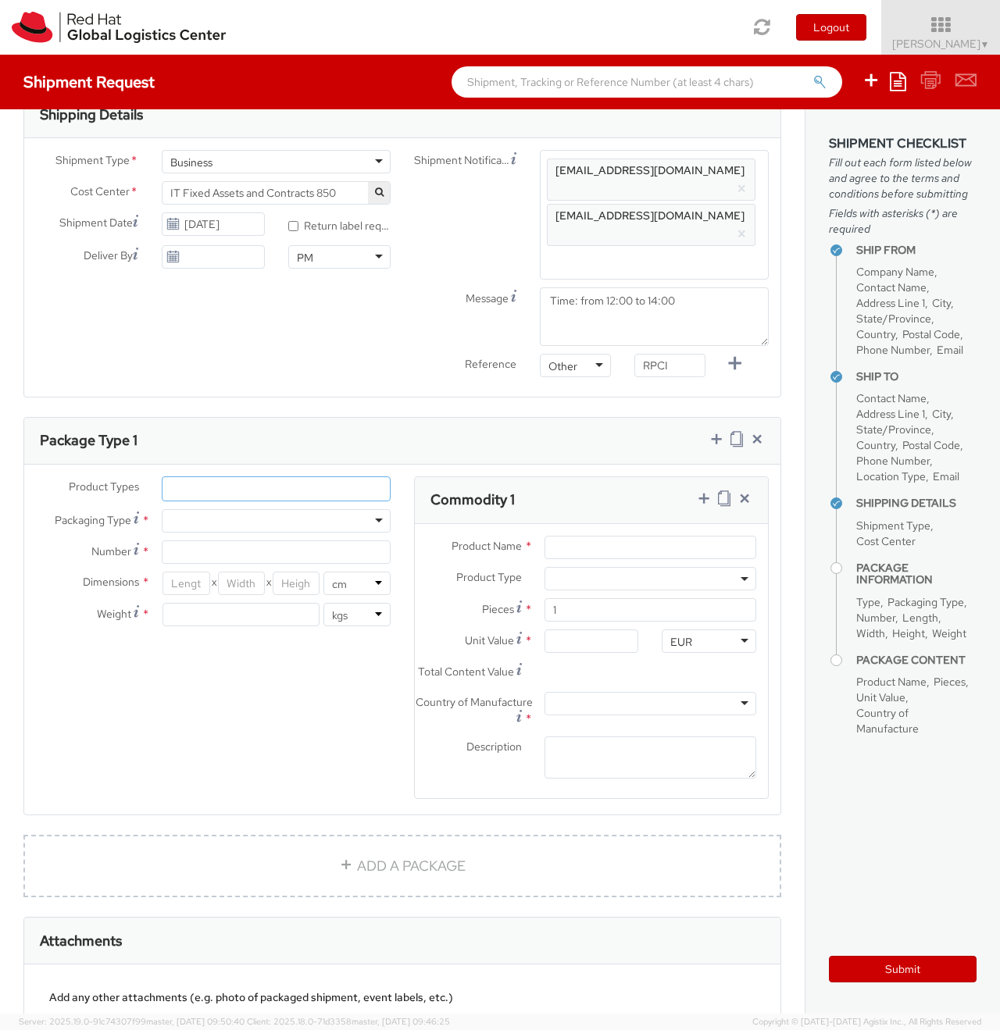
click at [233, 477] on ul at bounding box center [275, 488] width 227 height 23
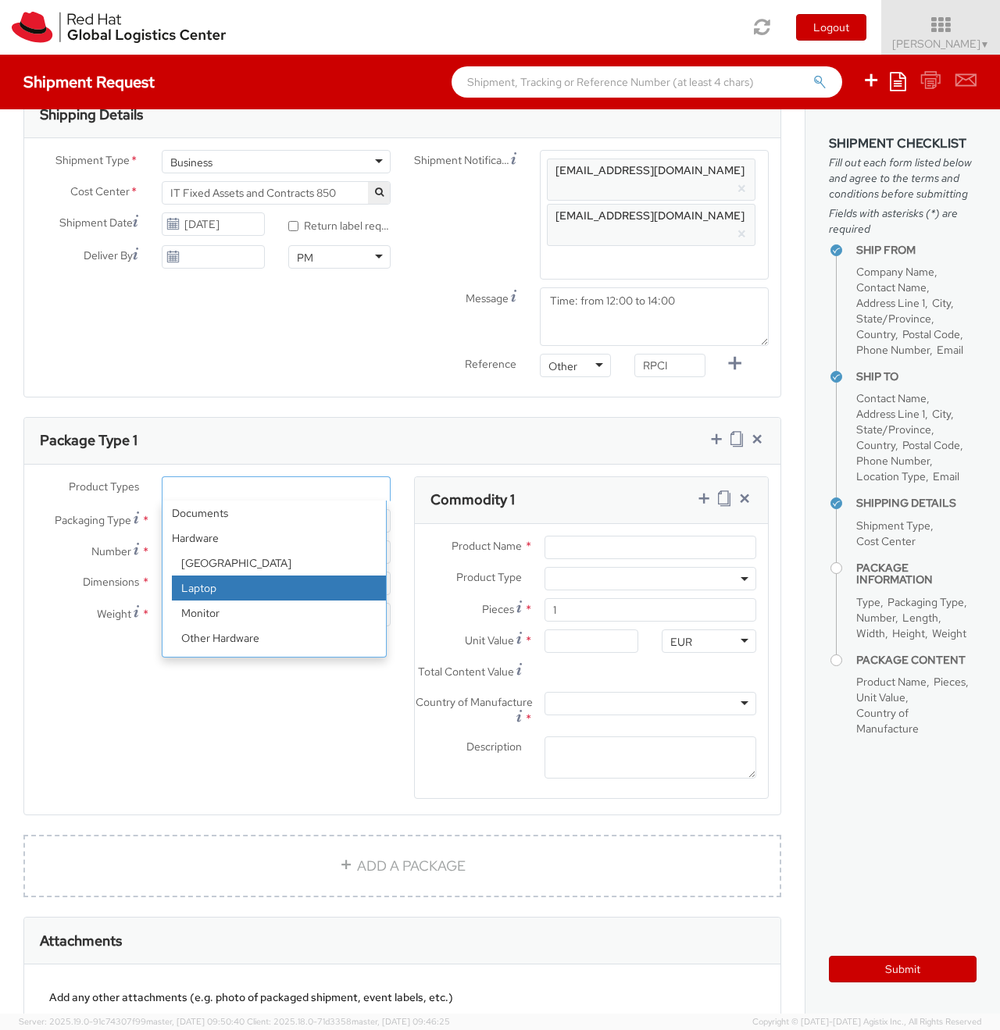
select select "LAPTOP"
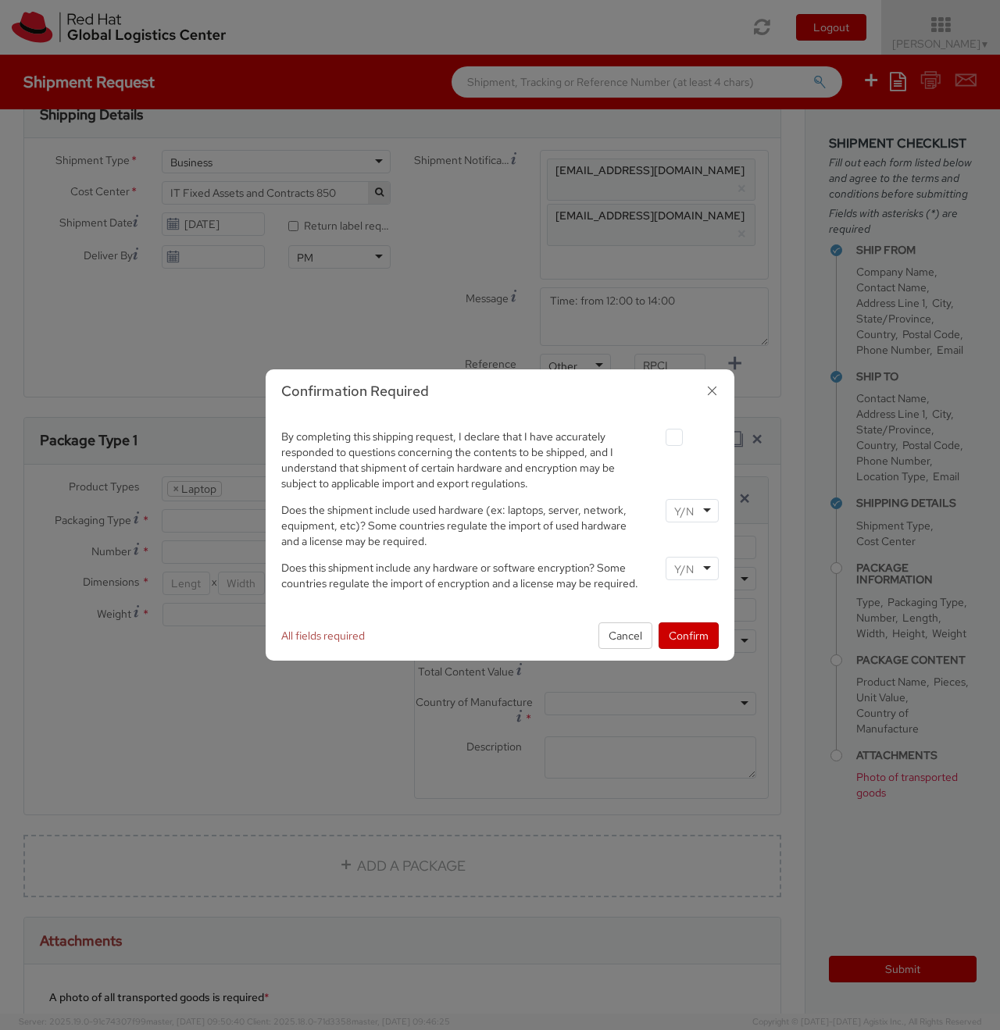
scroll to position [45, 0]
click at [674, 444] on label at bounding box center [673, 437] width 17 height 17
click at [661, 443] on input "checkbox" at bounding box center [656, 438] width 10 height 10
checkbox input "true"
click at [684, 513] on input "select-one" at bounding box center [685, 512] width 23 height 16
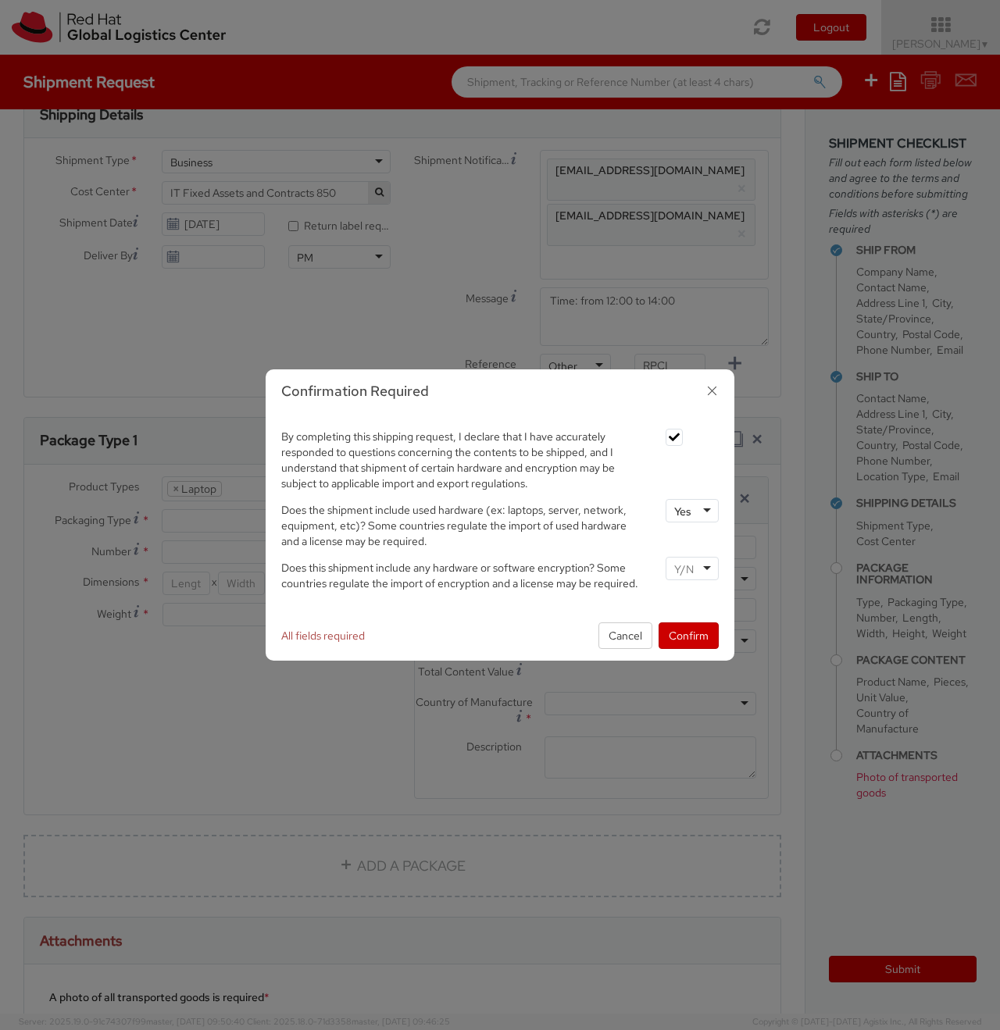
click at [683, 576] on input "select-one" at bounding box center [685, 570] width 23 height 16
click at [682, 644] on button "Confirm" at bounding box center [688, 635] width 60 height 27
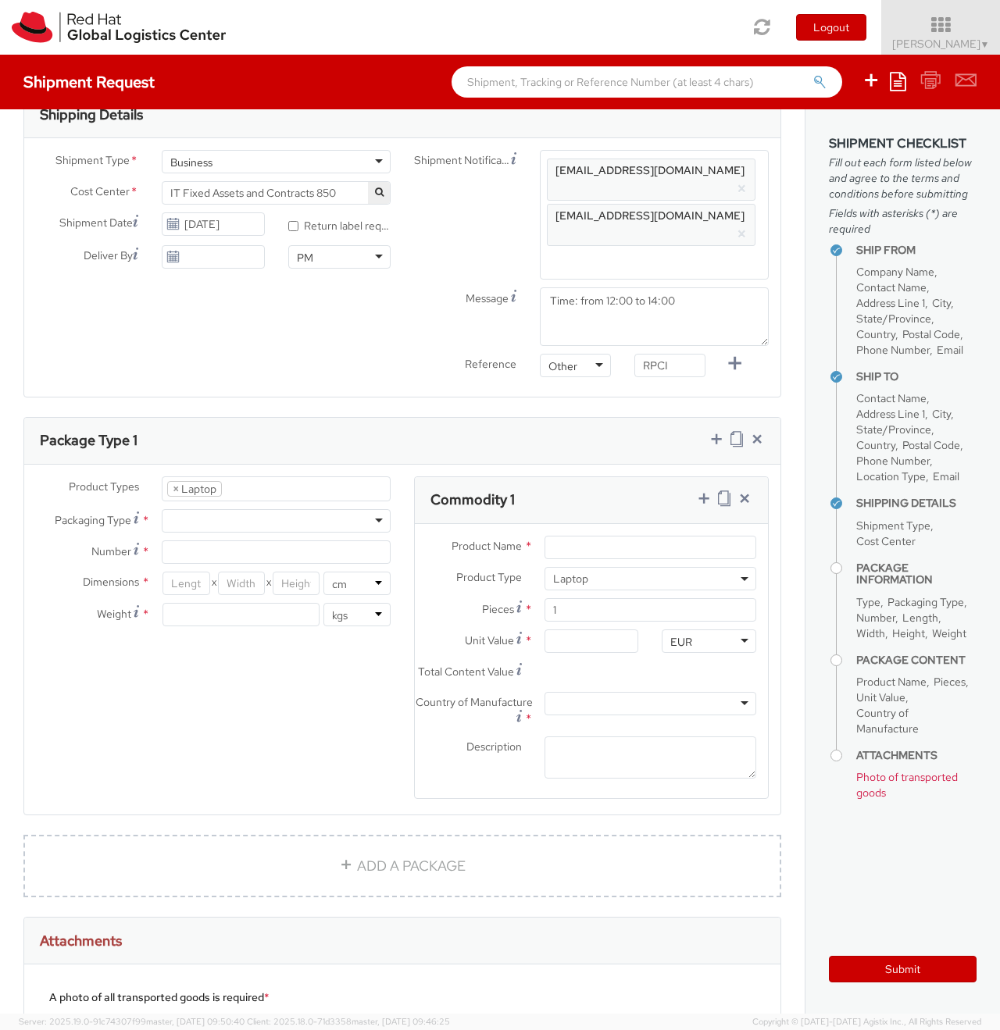
click at [237, 509] on div at bounding box center [276, 520] width 229 height 23
click at [212, 540] on input "Number *" at bounding box center [276, 551] width 229 height 23
type input "1"
type input "46"
type input "30"
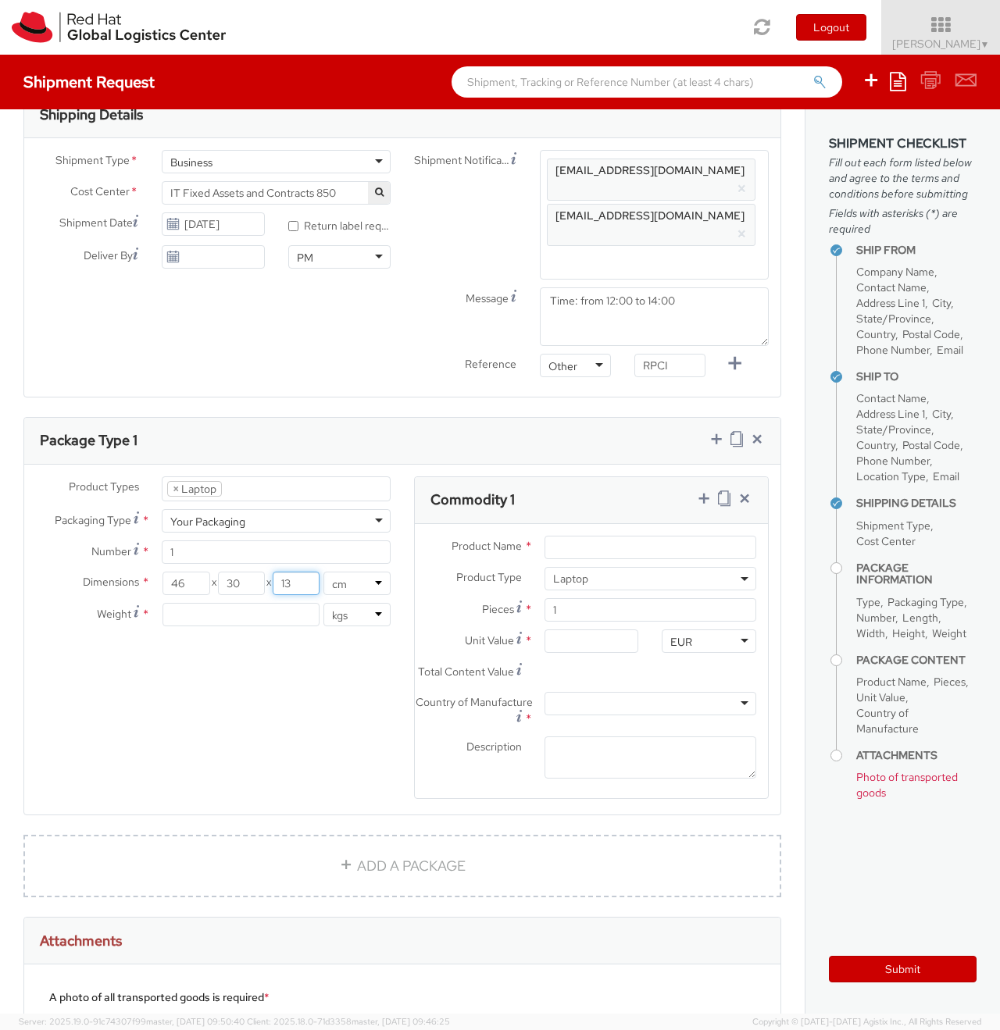
type input "13"
type input "4"
type input "Docking"
select select "DOC_STATION"
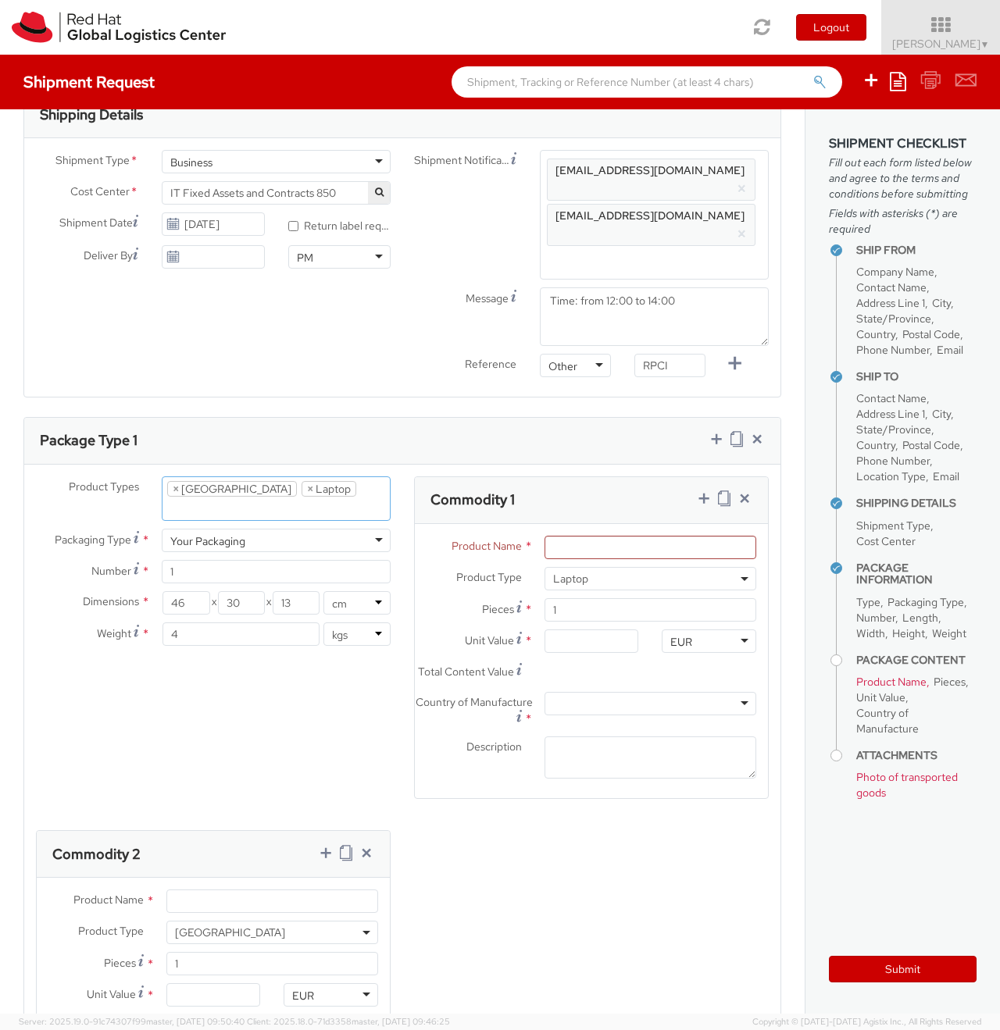
type input "Laptop"
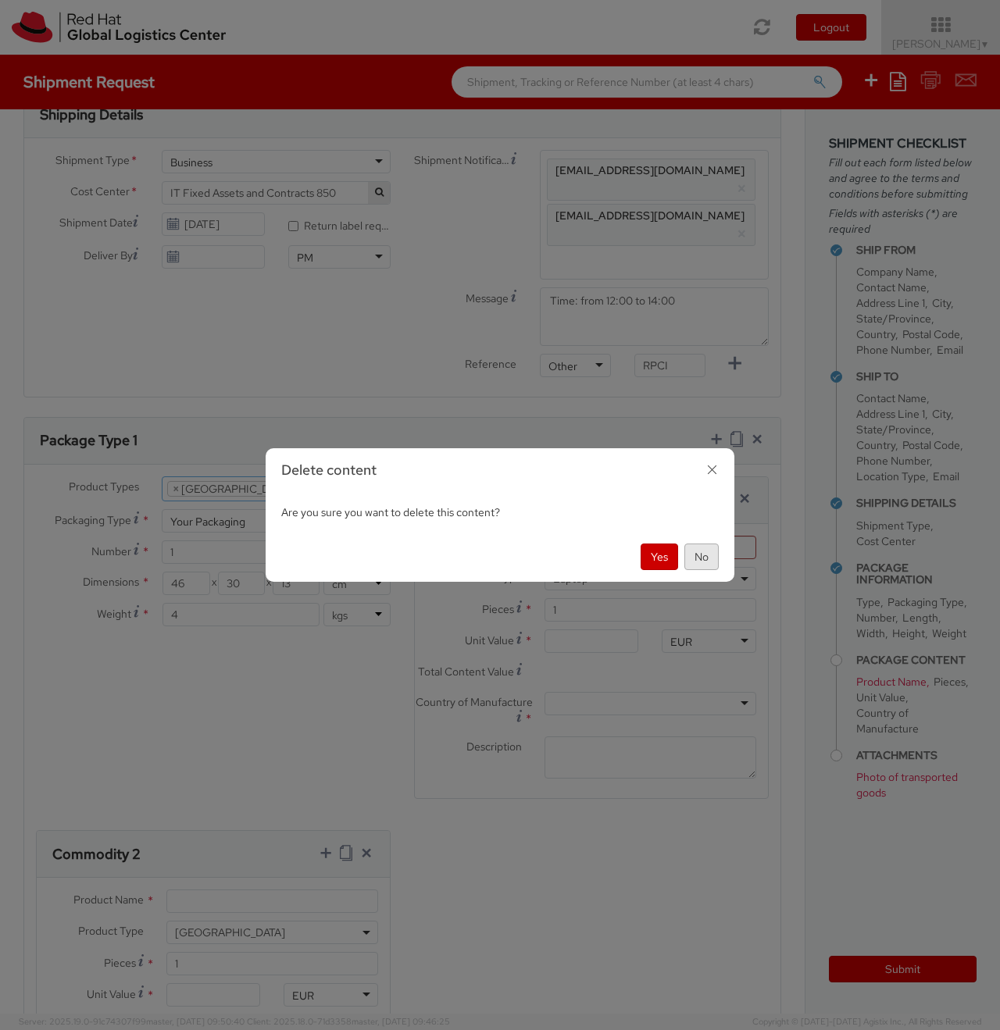
click at [708, 558] on button "No" at bounding box center [701, 557] width 34 height 27
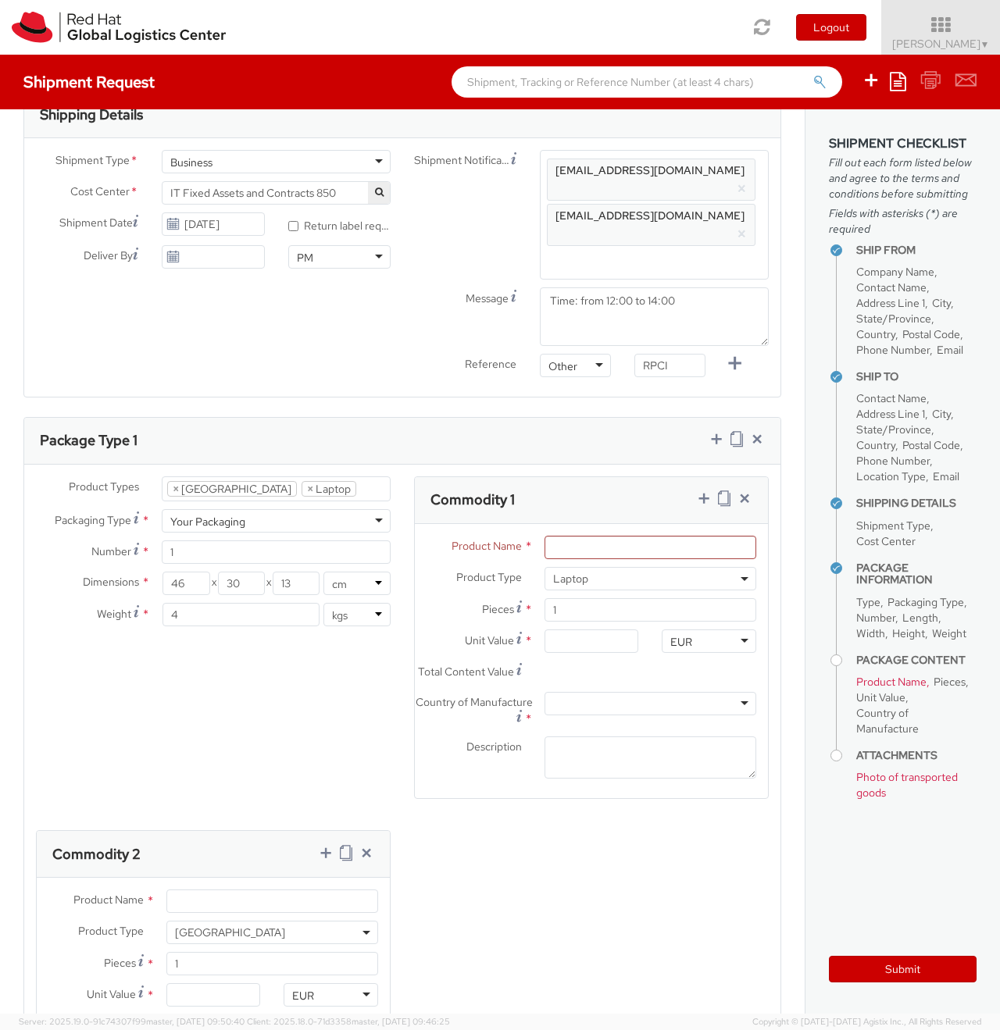
click at [294, 652] on div "Product Types * Documents Docking Station Laptop Monitor Other Hardware Server …" at bounding box center [402, 824] width 756 height 697
click at [281, 584] on div "Product Types * Documents Docking Station Laptop Monitor Other Hardware Server …" at bounding box center [402, 824] width 756 height 697
click at [578, 536] on input "Product Name *" at bounding box center [650, 547] width 212 height 23
click at [194, 572] on input "46" at bounding box center [185, 583] width 47 height 23
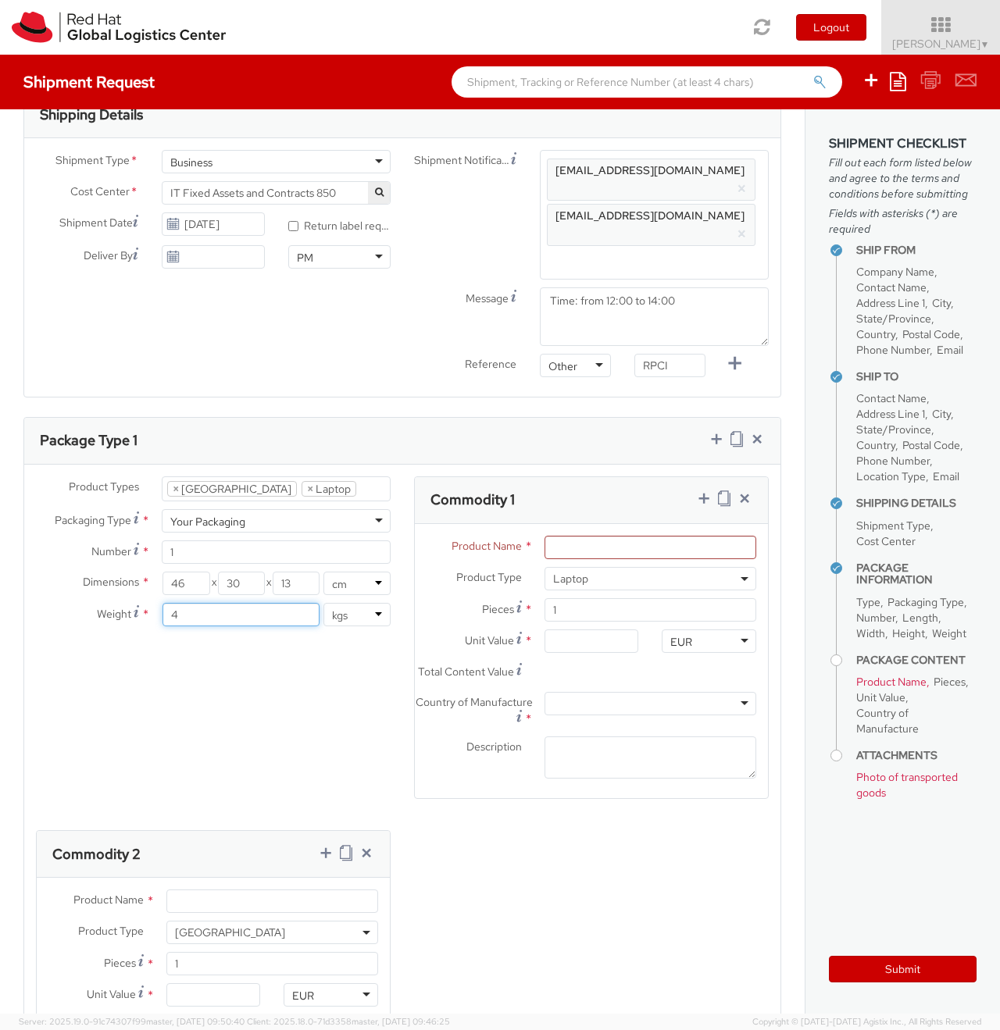
click at [226, 603] on input "4" at bounding box center [240, 614] width 157 height 23
type input "6"
click at [183, 572] on input "46" at bounding box center [185, 583] width 47 height 23
click at [661, 536] on input "Product Name *" at bounding box center [650, 547] width 212 height 23
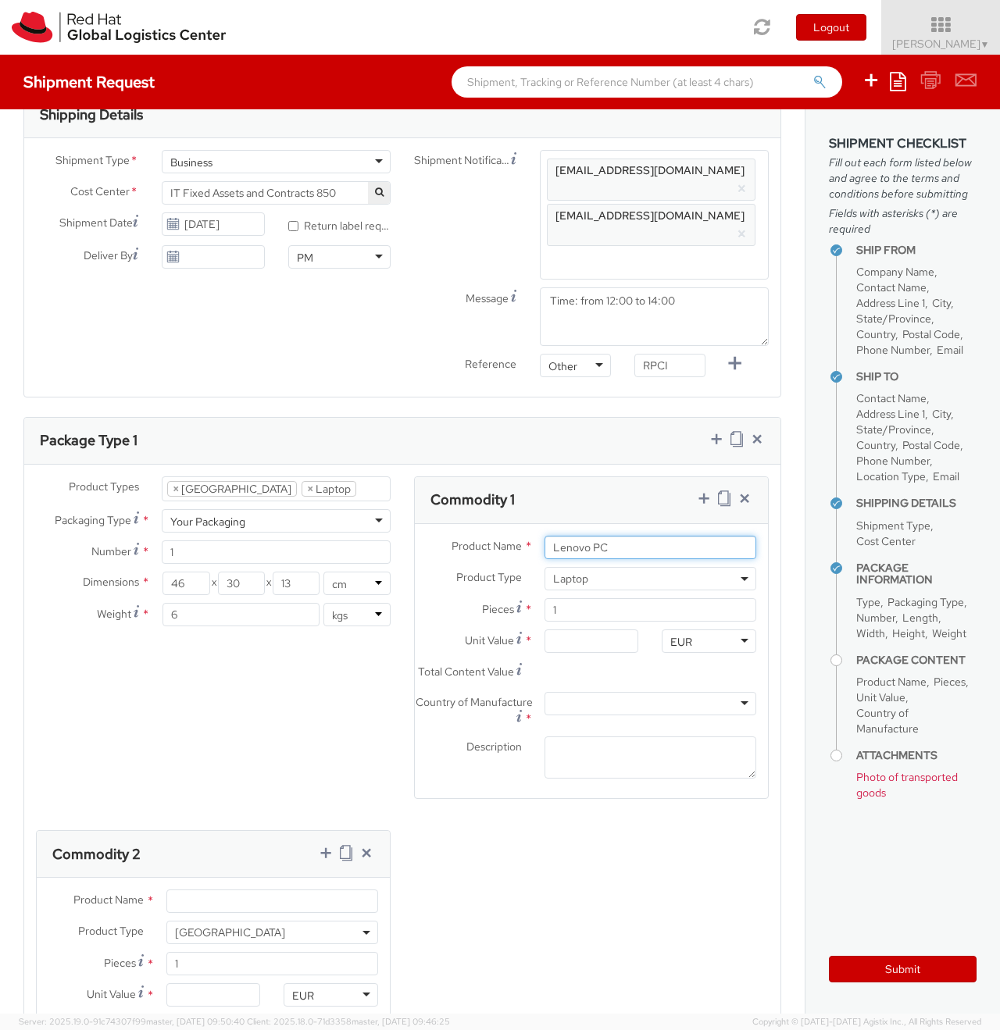
type input "Lenovo PC"
type input "5.00"
type input "50.00"
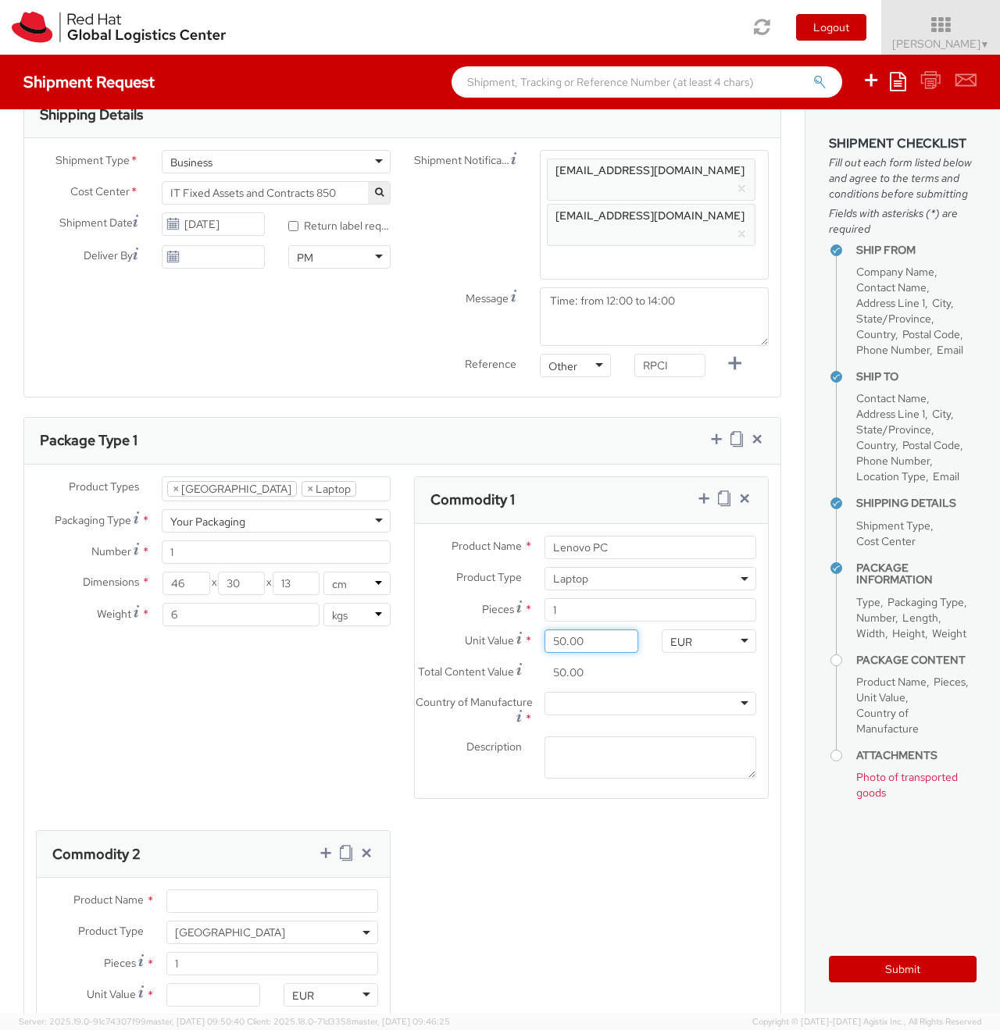
type input "500.00"
type input "[GEOGRAPHIC_DATA]"
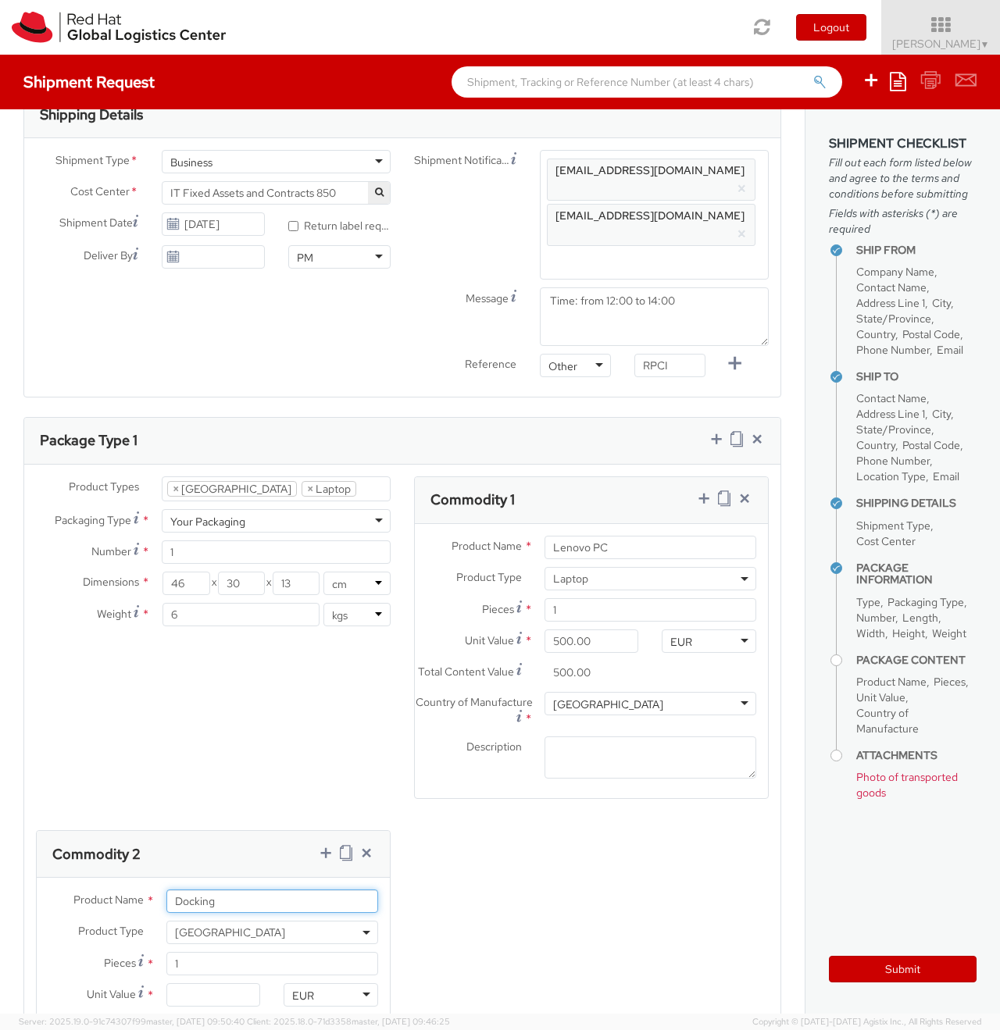
type input "Docking"
type input "Lenovo Docking Station"
type input "1.00"
type input "10.00"
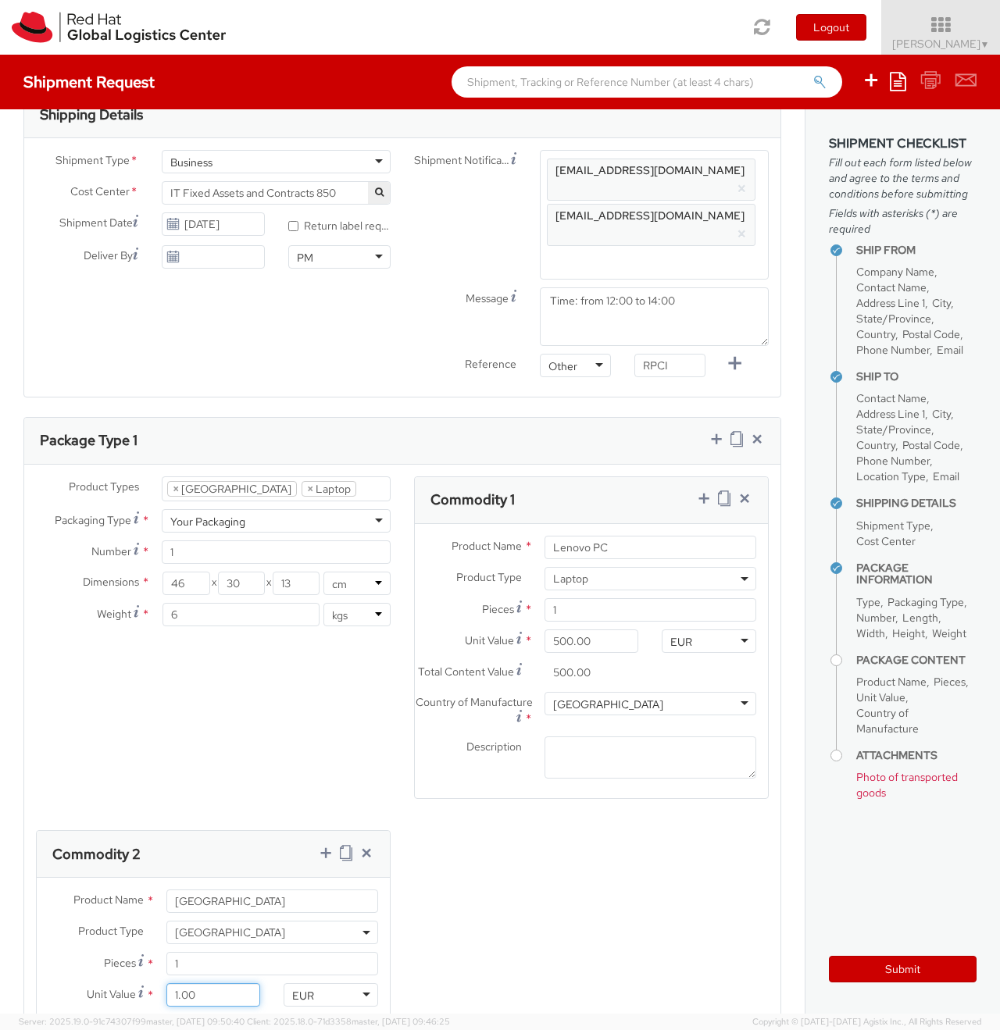
type input "10.00"
type input "100.00"
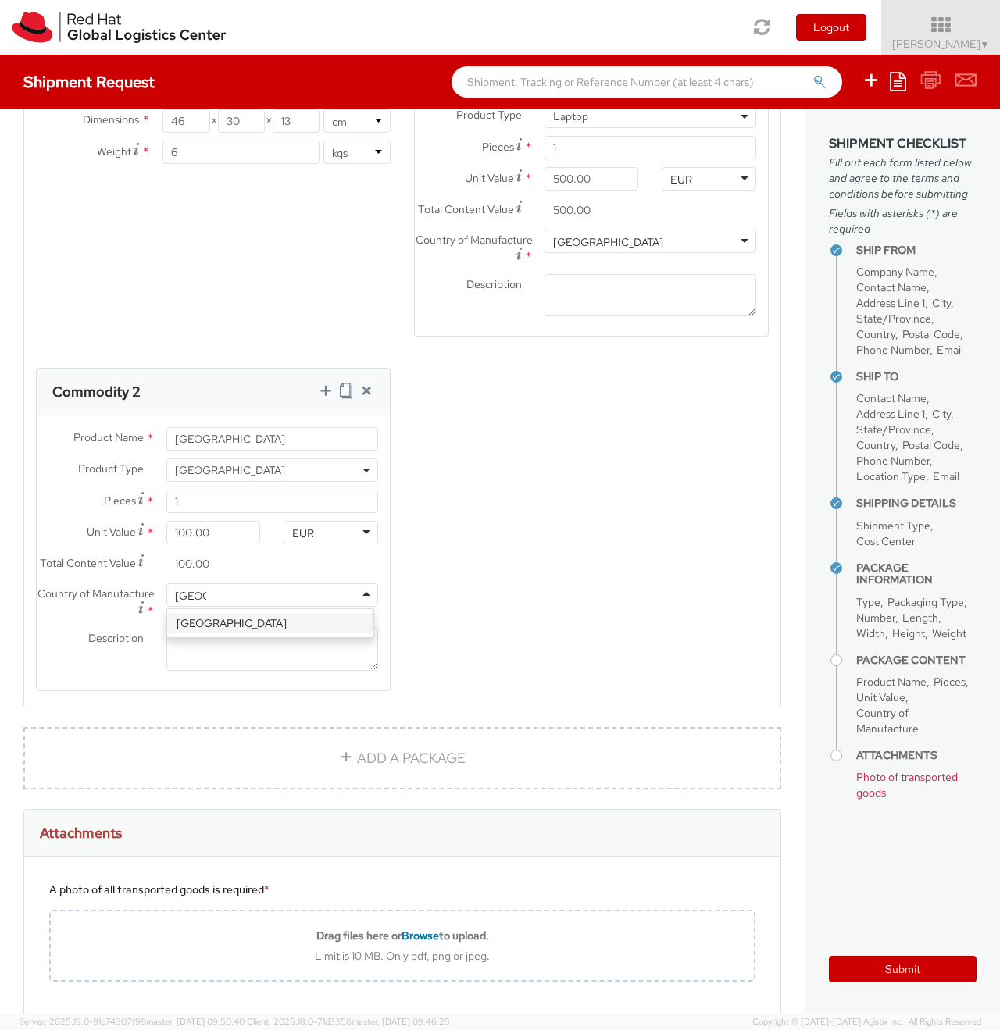
type input "[GEOGRAPHIC_DATA]"
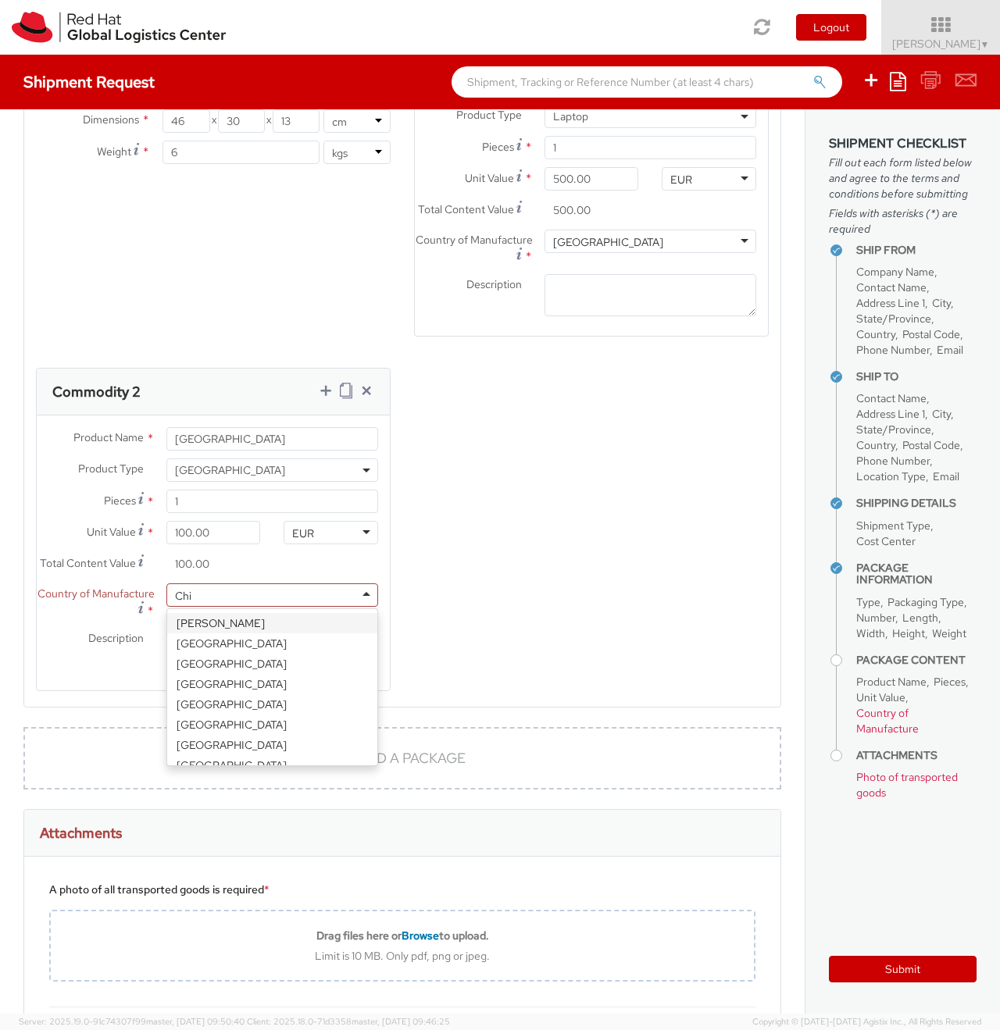
type input "[GEOGRAPHIC_DATA]"
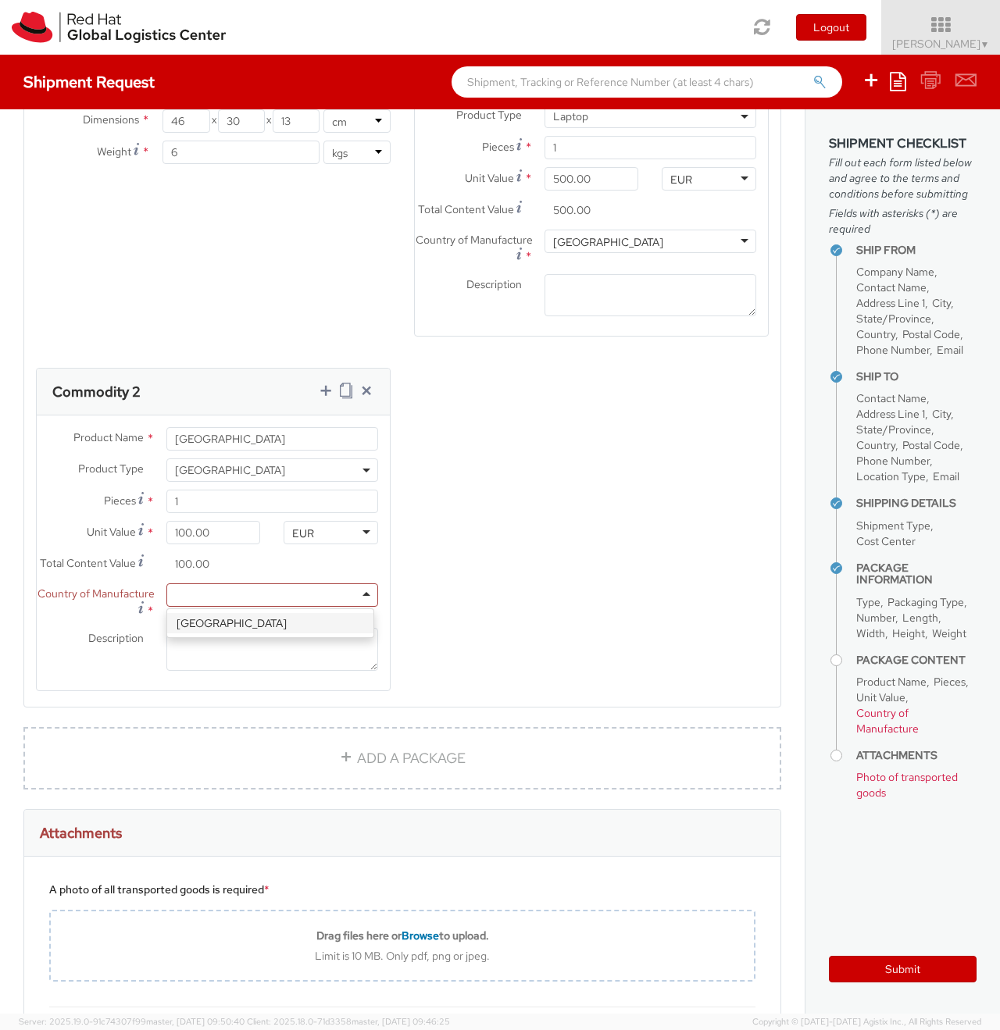
scroll to position [0, 0]
click at [661, 492] on div "Product Types * Documents Docking Station Laptop Monitor Other Hardware Server …" at bounding box center [402, 362] width 756 height 697
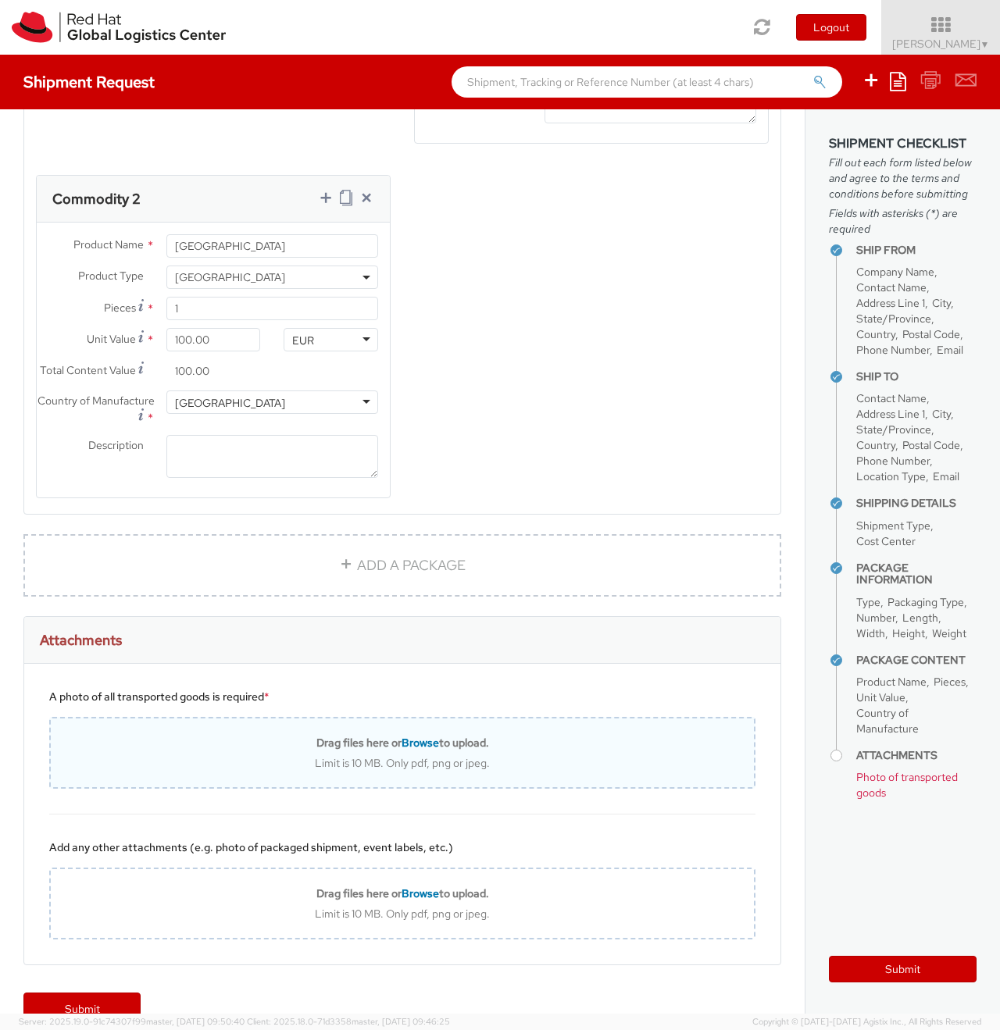
click at [412, 736] on span "Browse" at bounding box center [419, 743] width 37 height 14
type input "C:\fakepath\IMG_6810.JPG"
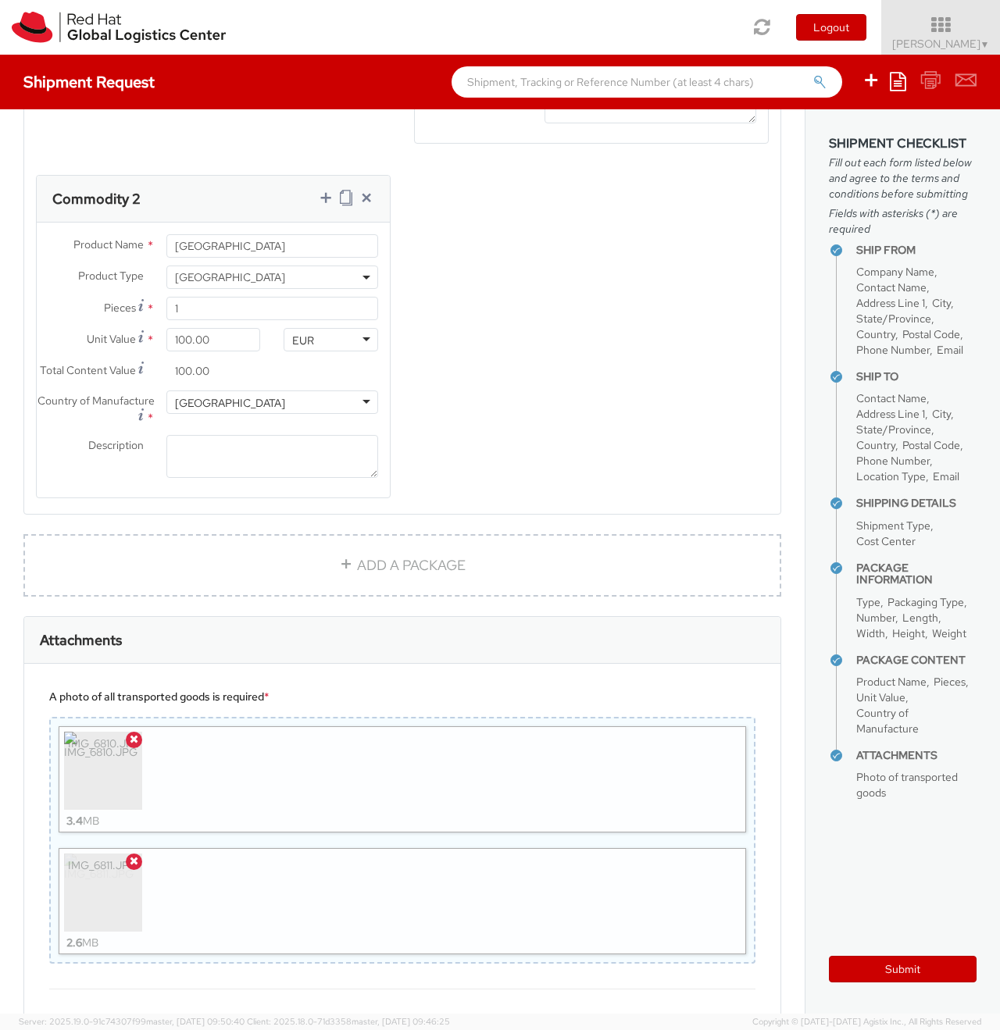
scroll to position [1339, 0]
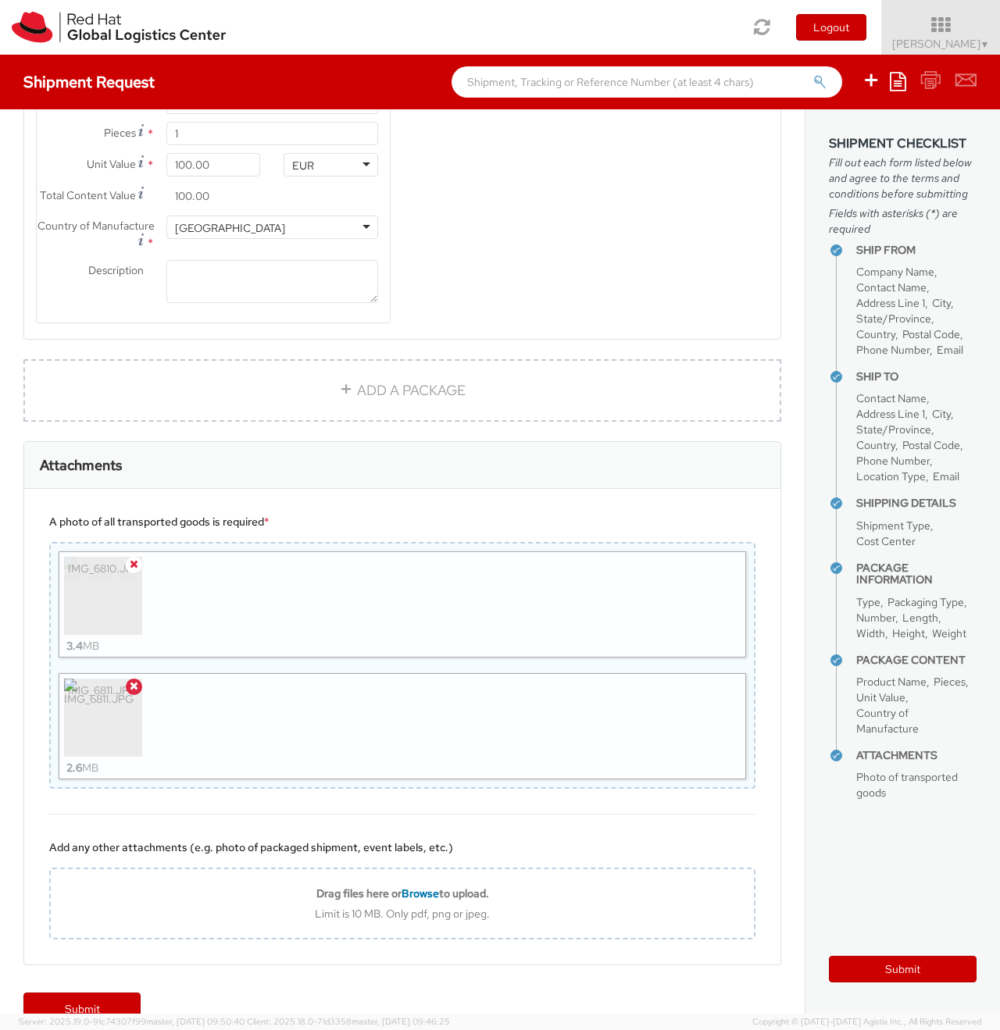
click at [134, 558] on icon at bounding box center [134, 563] width 9 height 11
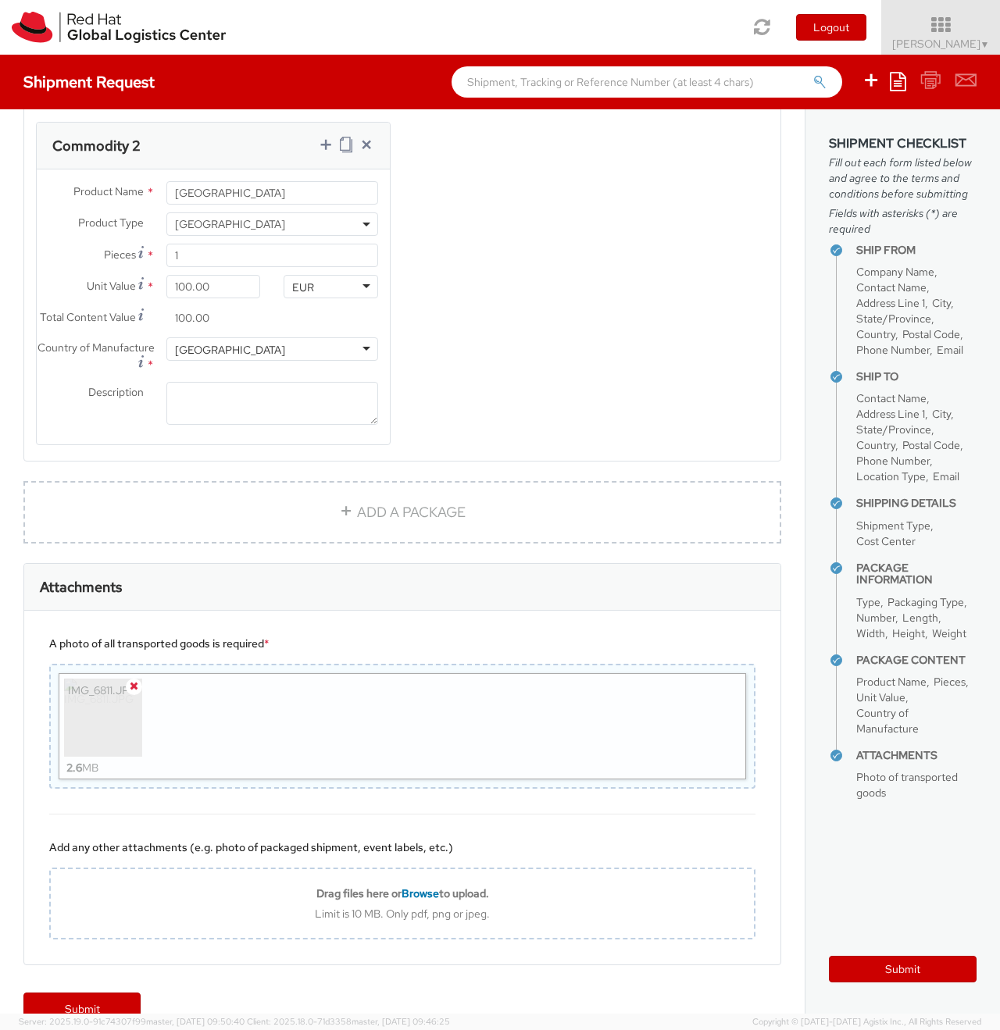
click at [134, 680] on icon at bounding box center [134, 685] width 9 height 11
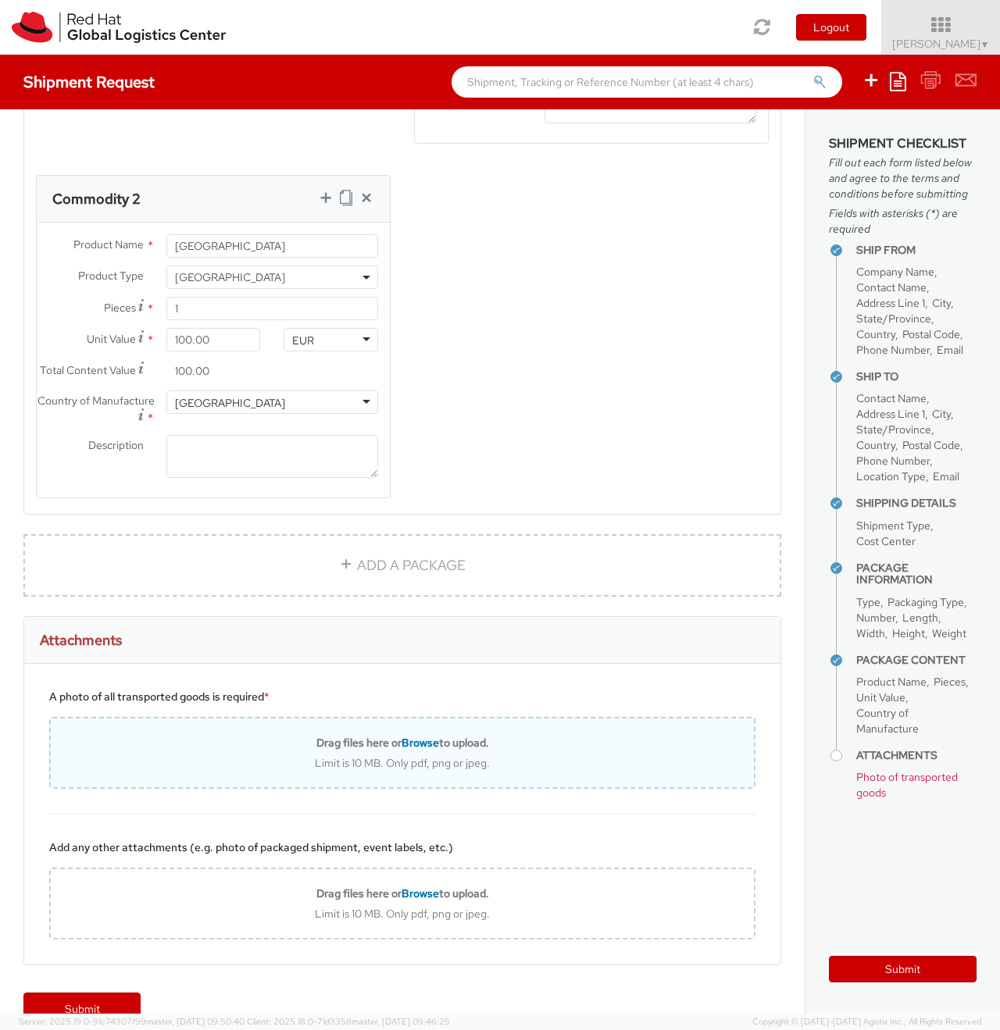
click at [401, 736] on span "Browse" at bounding box center [419, 743] width 37 height 14
type input "C:\fakepath\IMG_20250916_094847.jpg"
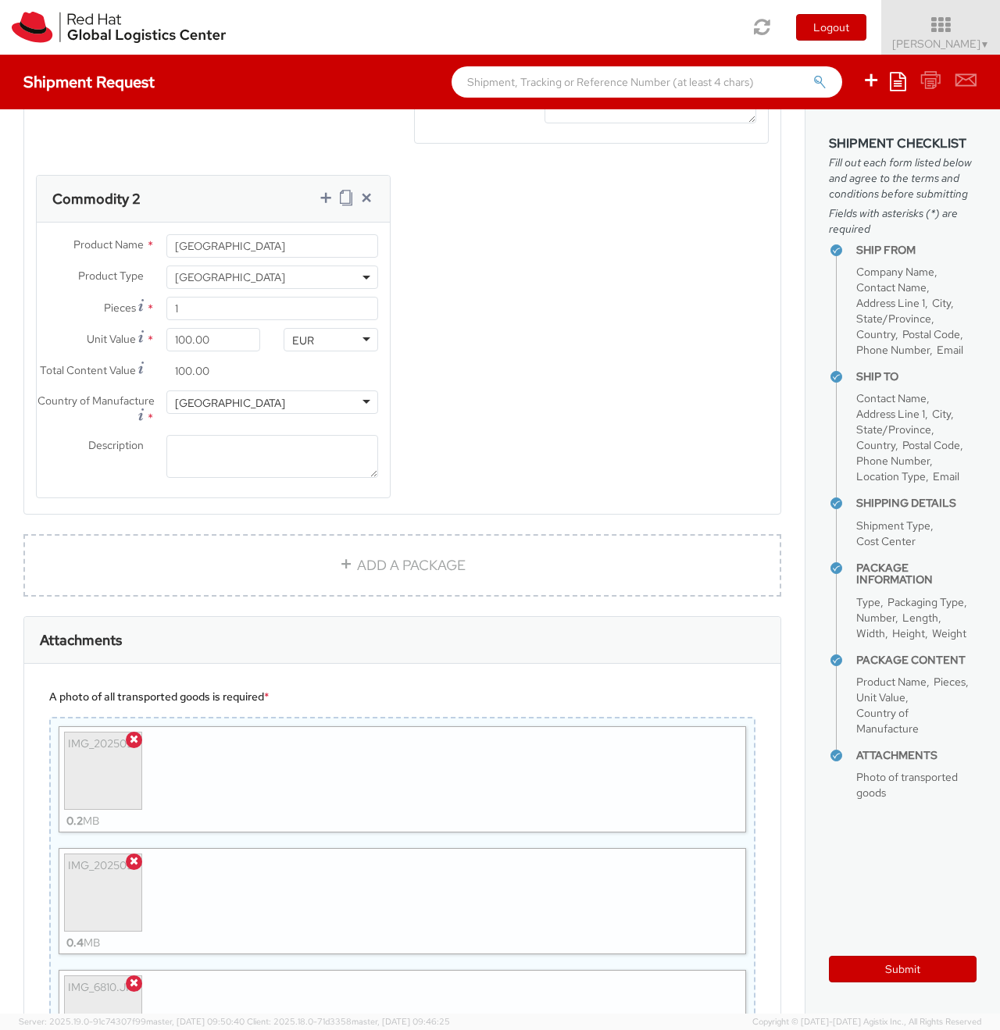
scroll to position [1339, 0]
